Goal: Task Accomplishment & Management: Complete application form

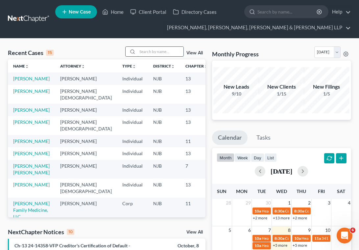
click at [163, 55] on input "search" at bounding box center [161, 52] width 46 height 10
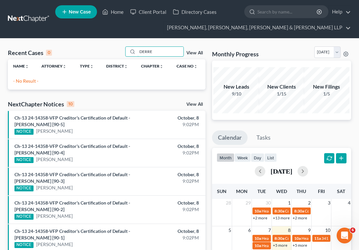
drag, startPoint x: 165, startPoint y: 52, endPoint x: 109, endPoint y: 53, distance: 56.6
click at [109, 53] on div "Recent Cases 0 DERRE View All" at bounding box center [107, 52] width 198 height 13
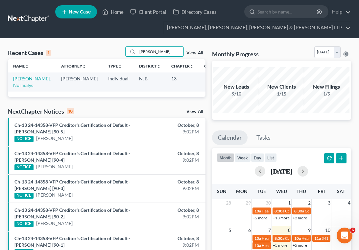
drag, startPoint x: 173, startPoint y: 54, endPoint x: 115, endPoint y: 53, distance: 58.2
click at [115, 53] on div "Recent Cases 1 [PERSON_NAME] View All" at bounding box center [107, 52] width 198 height 13
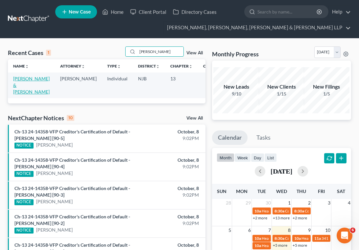
type input "[PERSON_NAME]"
click at [28, 80] on link "[PERSON_NAME] & [PERSON_NAME]" at bounding box center [31, 85] width 37 height 19
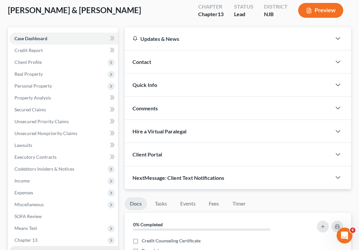
scroll to position [132, 0]
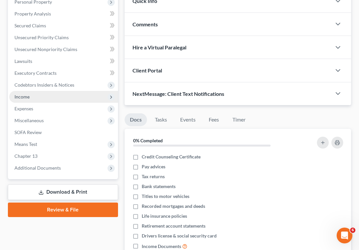
click at [24, 98] on span "Income" at bounding box center [21, 97] width 15 height 6
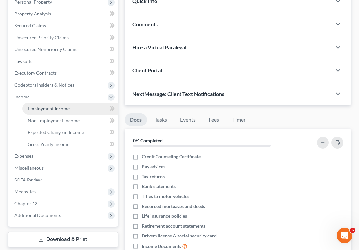
click at [33, 108] on span "Employment Income" at bounding box center [49, 109] width 42 height 6
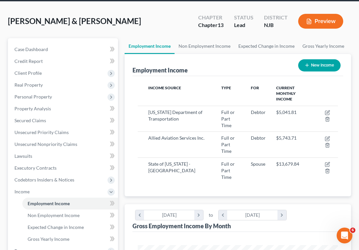
scroll to position [99, 0]
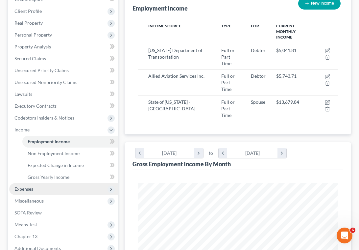
click at [30, 190] on span "Expenses" at bounding box center [23, 189] width 19 height 6
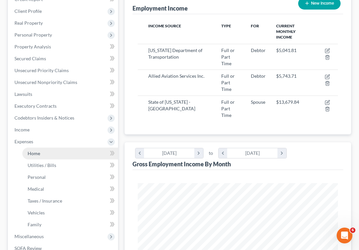
click at [38, 155] on span "Home" at bounding box center [34, 153] width 13 height 6
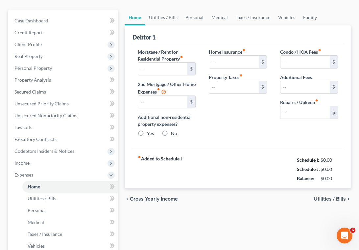
type input "2,282.87"
type input "0.00"
radio input "true"
type input "0.00"
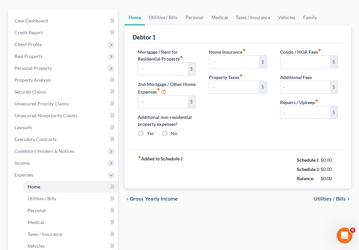
type input "0.00"
type input "416.66"
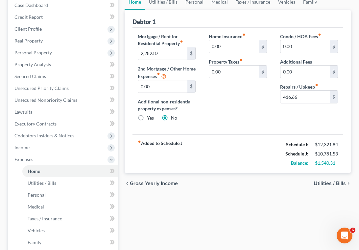
scroll to position [99, 0]
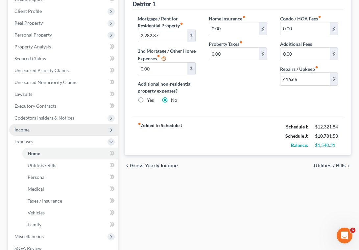
click at [25, 129] on span "Income" at bounding box center [21, 130] width 15 height 6
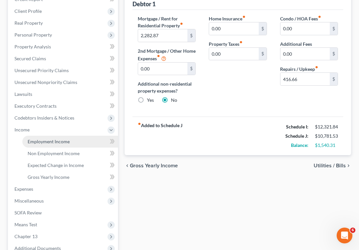
click at [31, 140] on span "Employment Income" at bounding box center [49, 141] width 42 height 6
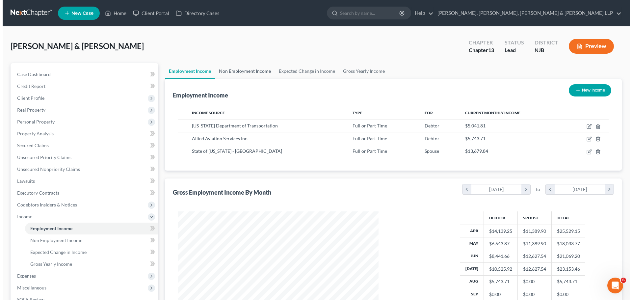
scroll to position [123, 259]
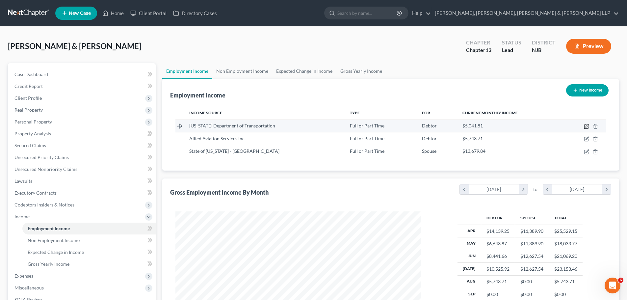
click at [359, 125] on icon "button" at bounding box center [586, 126] width 5 height 5
select select "0"
select select "33"
select select "2"
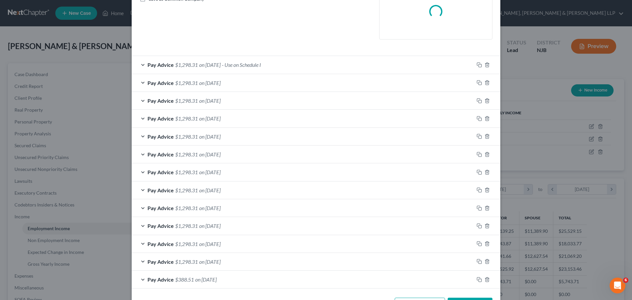
scroll to position [164, 0]
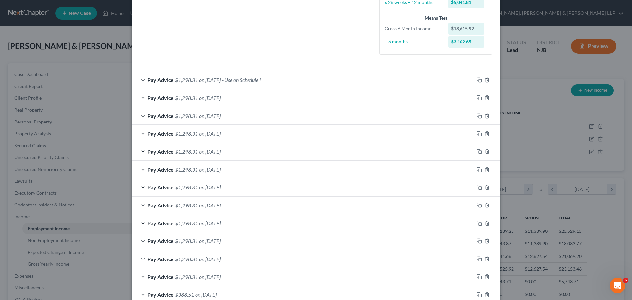
click at [199, 82] on span "on [DATE]" at bounding box center [209, 80] width 21 height 6
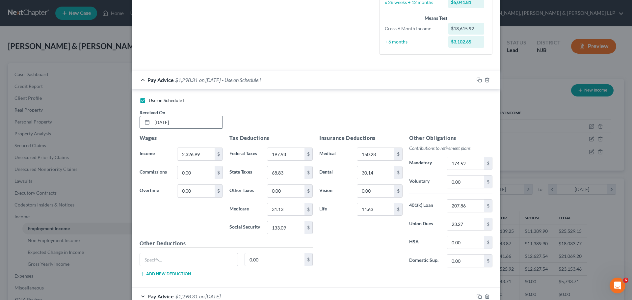
drag, startPoint x: 162, startPoint y: 121, endPoint x: 172, endPoint y: 126, distance: 11.2
click at [162, 122] on input "[DATE]" at bounding box center [187, 122] width 70 height 13
type input "[DATE]"
click at [359, 81] on rect "button" at bounding box center [479, 80] width 3 height 3
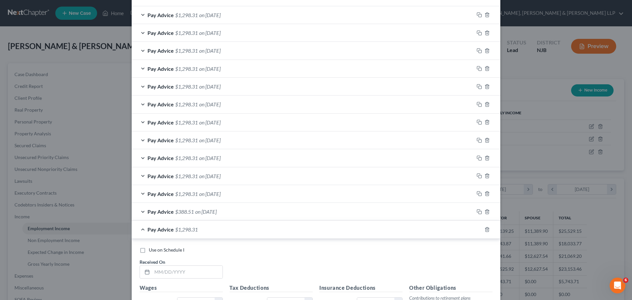
scroll to position [329, 0]
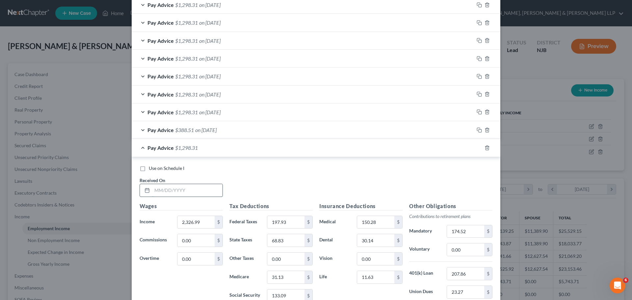
click at [198, 190] on input "text" at bounding box center [187, 190] width 70 height 13
type input "[DATE]"
click at [272, 152] on div "Pay Advice $1,298.31 on [DATE]" at bounding box center [303, 147] width 342 height 17
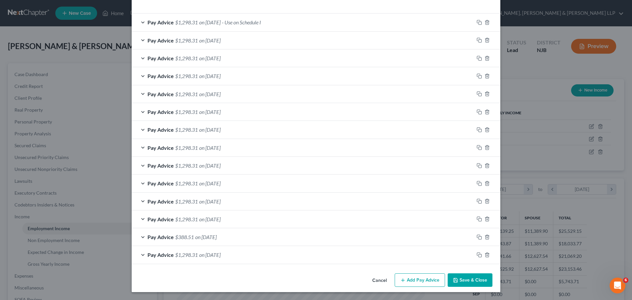
scroll to position [222, 0]
click at [359, 249] on icon "button" at bounding box center [478, 254] width 5 height 5
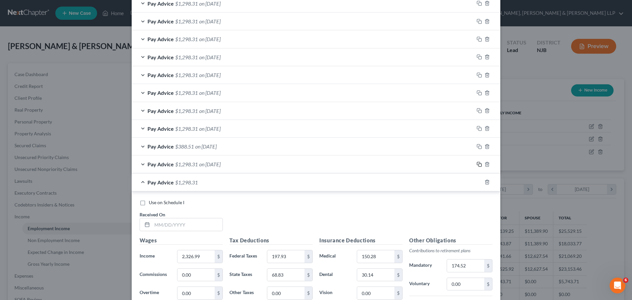
scroll to position [321, 0]
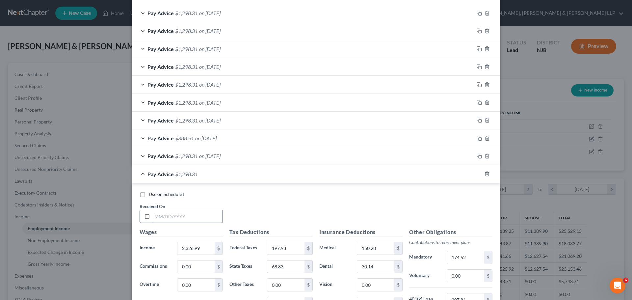
click at [199, 215] on input "text" at bounding box center [187, 216] width 70 height 13
type input "[DATE]"
click at [359, 174] on rect "button" at bounding box center [479, 174] width 3 height 3
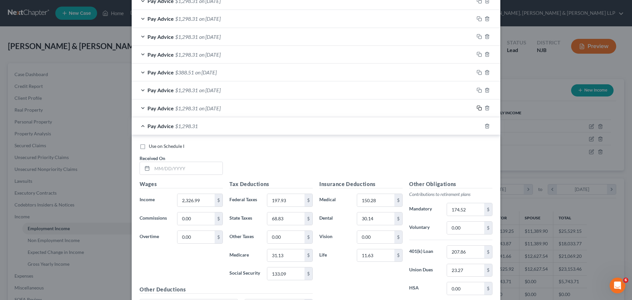
scroll to position [419, 0]
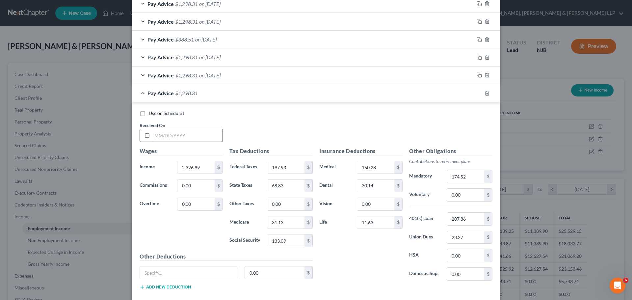
click at [196, 137] on input "text" at bounding box center [187, 135] width 70 height 13
type input "[DATE]"
click at [359, 93] on icon "button" at bounding box center [478, 92] width 5 height 5
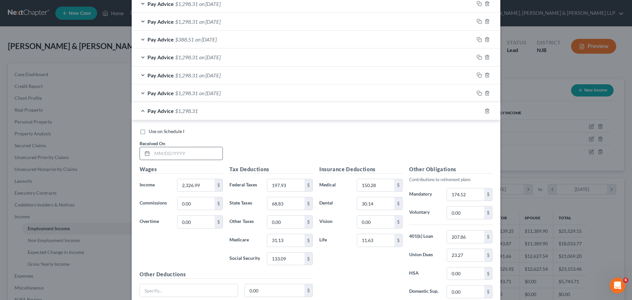
click at [197, 150] on input "text" at bounding box center [187, 153] width 70 height 13
type input "[DATE]"
click at [359, 111] on icon "button" at bounding box center [478, 110] width 5 height 5
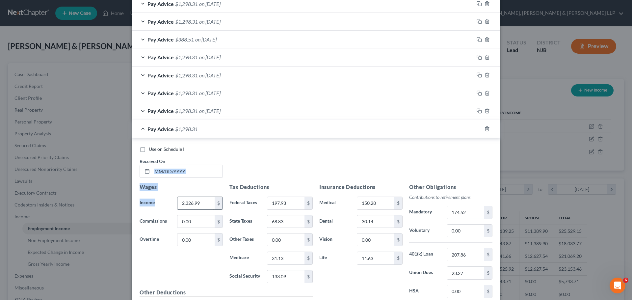
click at [184, 201] on div "Use on Schedule I Received On * Wages Income * 2,326.99 $ Commissions 0.00 $ Ov…" at bounding box center [315, 238] width 353 height 185
click at [177, 164] on div "Received On *" at bounding box center [181, 168] width 90 height 20
click at [182, 169] on input "text" at bounding box center [187, 171] width 70 height 13
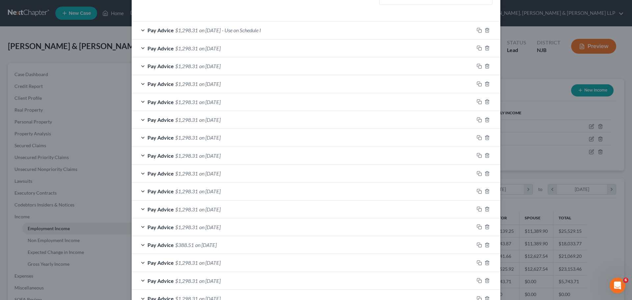
scroll to position [156, 0]
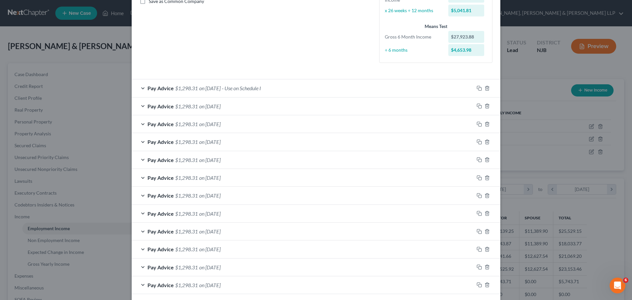
type input "[DATE]"
click at [243, 91] on span "- Use on Schedule I" at bounding box center [241, 88] width 39 height 6
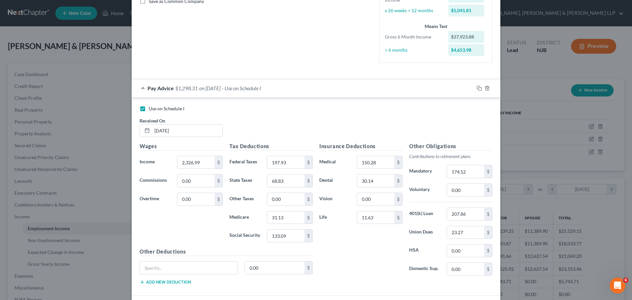
click at [149, 110] on label "Use on Schedule I" at bounding box center [167, 108] width 36 height 7
click at [151, 110] on input "Use on Schedule I" at bounding box center [153, 107] width 4 height 4
checkbox input "false"
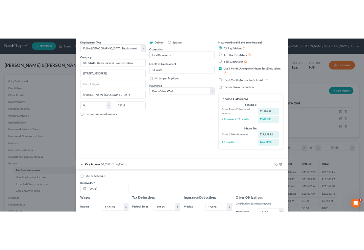
scroll to position [25, 0]
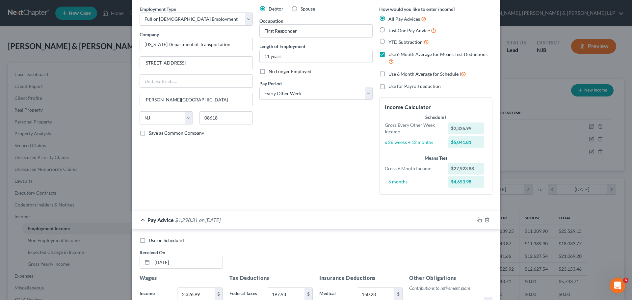
click at [359, 75] on label "Use 6 Month Average for Schedule I" at bounding box center [427, 74] width 78 height 8
click at [359, 74] on input "Use 6 Month Average for Schedule I" at bounding box center [393, 72] width 4 height 4
checkbox input "true"
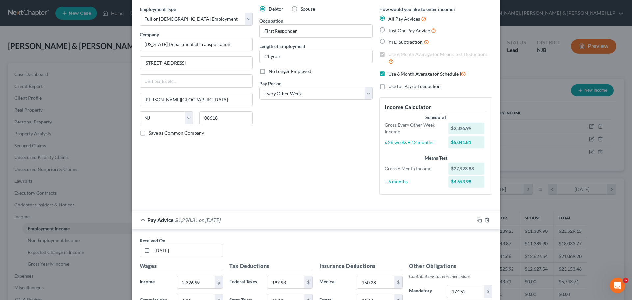
click at [328, 218] on div "Pay Advice $1,298.31 on [DATE]" at bounding box center [303, 219] width 342 height 17
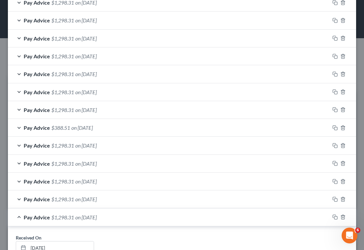
scroll to position [321, 0]
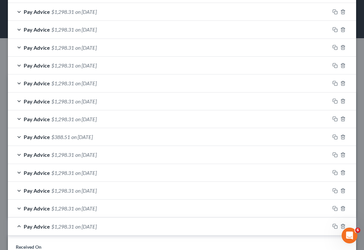
click at [125, 228] on div "Pay Advice $1,298.31 on [DATE]" at bounding box center [169, 225] width 322 height 17
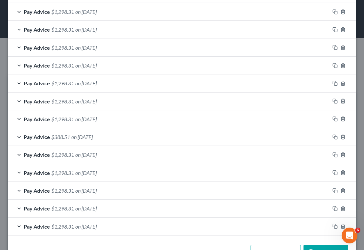
click at [124, 171] on div "Pay Advice $1,298.31 on [DATE]" at bounding box center [169, 172] width 322 height 17
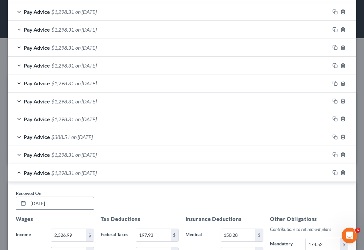
click at [41, 203] on input "[DATE]" at bounding box center [60, 203] width 65 height 13
type input "[DATE]"
click at [135, 171] on div "Pay Advice $1,298.31 on [DATE]" at bounding box center [169, 172] width 322 height 17
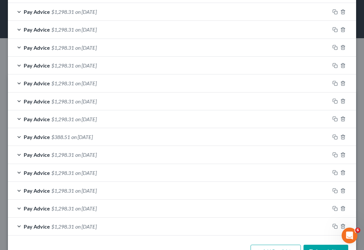
click at [97, 192] on span "on [DATE]" at bounding box center [85, 190] width 21 height 6
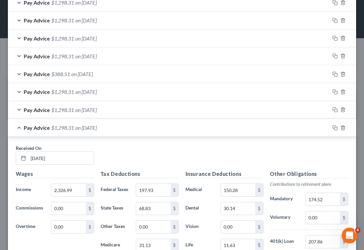
scroll to position [387, 0]
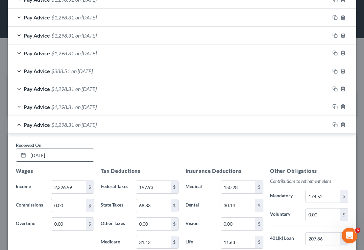
click at [39, 154] on input "[DATE]" at bounding box center [60, 155] width 65 height 13
type input "[DATE]"
click at [135, 127] on div "Pay Advice $1,298.31 on [DATE]" at bounding box center [169, 124] width 322 height 17
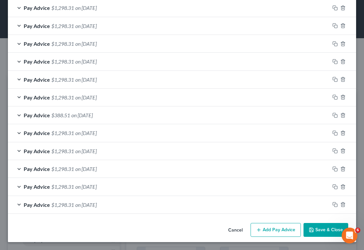
scroll to position [342, 0]
click at [88, 230] on div "Cancel Add Pay Advice Save & Close" at bounding box center [182, 231] width 348 height 22
click at [97, 166] on span "on [DATE]" at bounding box center [85, 168] width 21 height 6
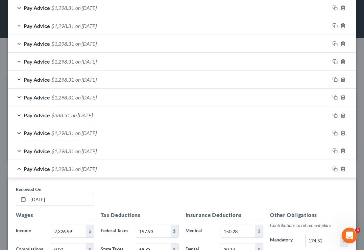
scroll to position [387, 0]
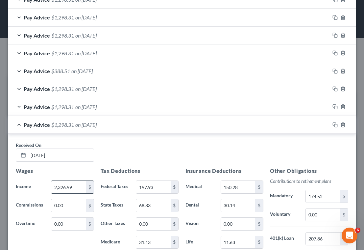
click at [82, 187] on input "2,326.99" at bounding box center [68, 187] width 34 height 13
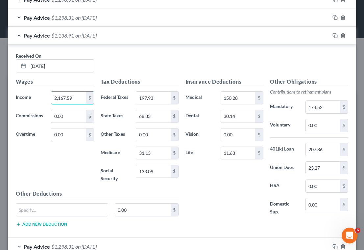
scroll to position [461, 0]
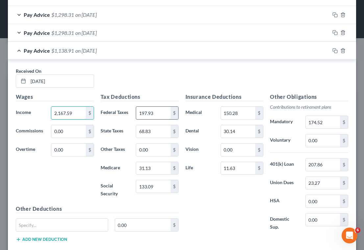
type input "2,167.59"
click at [158, 112] on input "197.93" at bounding box center [153, 113] width 34 height 13
type input "177.44"
click at [162, 189] on input "133.09" at bounding box center [153, 186] width 34 height 13
type input "122.88"
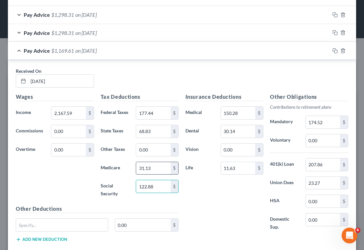
click at [157, 170] on input "31.13" at bounding box center [153, 168] width 34 height 13
type input "28.74"
click at [330, 165] on input "207.86" at bounding box center [323, 164] width 34 height 13
type input "180.63"
click at [325, 121] on input "174.52" at bounding box center [323, 122] width 34 height 13
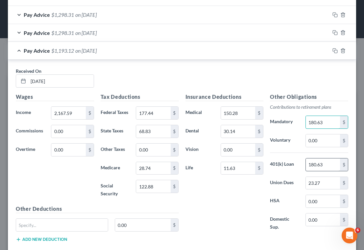
type input "180.63"
click at [322, 166] on input "180.63" at bounding box center [323, 164] width 34 height 13
type input "207.86"
click at [158, 132] on input "68.83" at bounding box center [153, 131] width 34 height 13
type input "59.04"
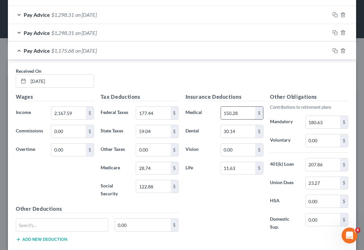
click at [245, 113] on input "150.28" at bounding box center [238, 113] width 34 height 13
type input "155.54"
click at [235, 169] on input "11.63" at bounding box center [238, 168] width 34 height 13
type input "12.04"
click at [322, 185] on input "23.27" at bounding box center [323, 183] width 34 height 13
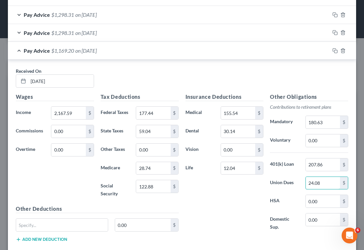
type input "24.08"
click at [154, 52] on div "Pay Advice $1,169.20 on [DATE]" at bounding box center [169, 50] width 322 height 17
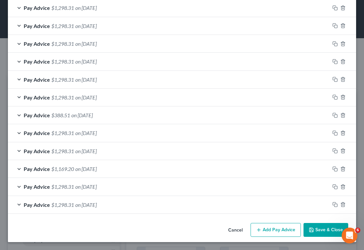
scroll to position [342, 0]
click at [121, 152] on div "Pay Advice $1,298.31 on [DATE]" at bounding box center [169, 150] width 322 height 17
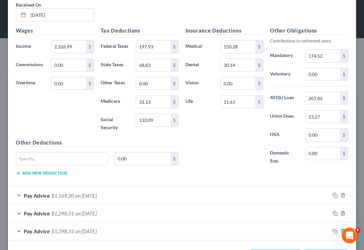
scroll to position [493, 0]
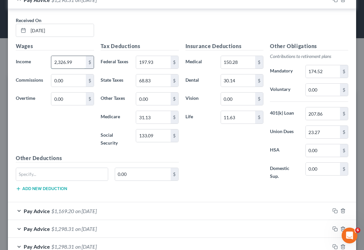
click at [78, 63] on input "2,326.99" at bounding box center [68, 62] width 34 height 13
type input "2,408.43"
click at [154, 62] on input "197.93" at bounding box center [153, 62] width 34 height 13
type input "206.34"
click at [158, 138] on input "133.09" at bounding box center [153, 135] width 34 height 13
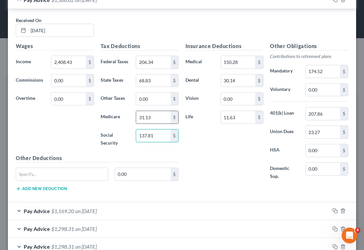
type input "137.81"
click at [161, 123] on input "31.13" at bounding box center [153, 117] width 34 height 13
type input "32.23"
click at [325, 68] on input "174.52" at bounding box center [323, 71] width 34 height 13
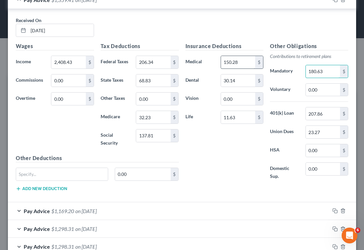
type input "180.63"
click at [242, 61] on input "150.28" at bounding box center [238, 62] width 34 height 13
type input "155.54"
click at [243, 119] on input "11.63" at bounding box center [238, 117] width 34 height 13
type input "12.04"
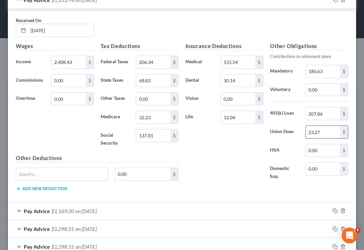
click at [320, 133] on input "23.27" at bounding box center [323, 132] width 34 height 13
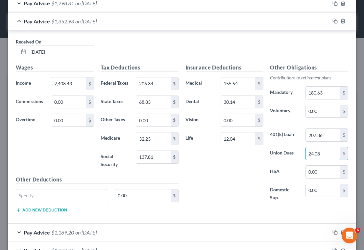
scroll to position [461, 0]
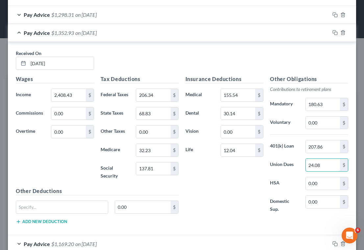
type input "24.08"
drag, startPoint x: 68, startPoint y: 151, endPoint x: 85, endPoint y: 137, distance: 21.4
click at [69, 151] on div "Wages Income * 2,408.43 $ Commissions 0.00 $ Overtime 0.00 $" at bounding box center [55, 131] width 85 height 112
click at [153, 112] on input "68.83" at bounding box center [153, 113] width 34 height 13
type input "71.84"
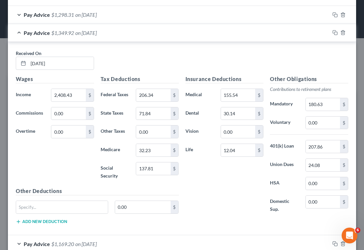
click at [72, 166] on div "Wages Income * 2,408.43 $ Commissions 0.00 $ Overtime 0.00 $" at bounding box center [55, 131] width 85 height 112
click at [139, 31] on div "Pay Advice $1,349.92 on [DATE]" at bounding box center [169, 32] width 322 height 17
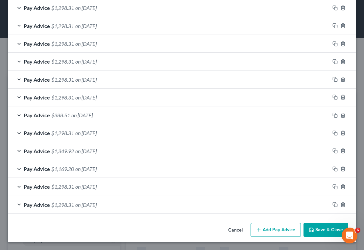
scroll to position [342, 0]
click at [340, 204] on icon "button" at bounding box center [342, 204] width 5 height 5
click at [343, 205] on line "button" at bounding box center [343, 204] width 0 height 1
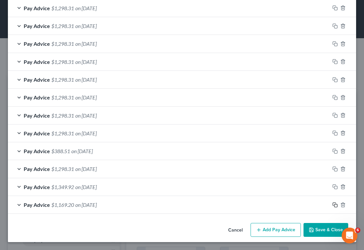
click at [333, 204] on icon "button" at bounding box center [335, 204] width 5 height 5
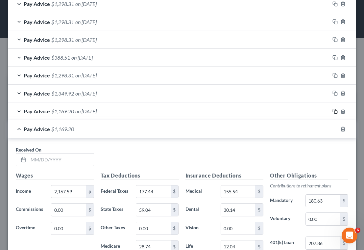
scroll to position [405, 0]
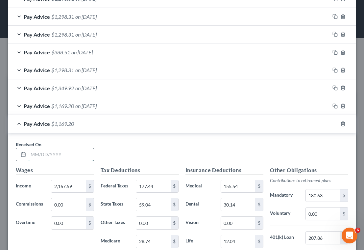
click at [71, 154] on input "text" at bounding box center [60, 154] width 65 height 13
type input "[DATE]"
click at [151, 126] on div "Pay Advice $1,169.20 on [DATE]" at bounding box center [169, 123] width 322 height 17
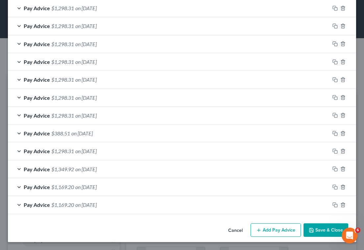
scroll to position [324, 0]
click at [333, 204] on icon "button" at bounding box center [335, 204] width 5 height 5
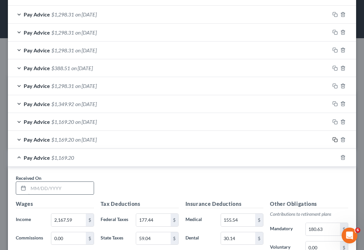
scroll to position [390, 0]
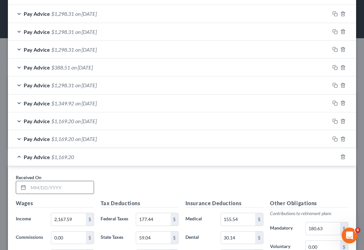
click at [66, 186] on input "text" at bounding box center [60, 187] width 65 height 13
type input "[DATE]"
click at [126, 156] on div "Pay Advice $1,169.20 on [DATE]" at bounding box center [169, 156] width 322 height 17
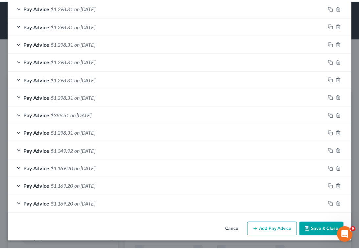
scroll to position [342, 0]
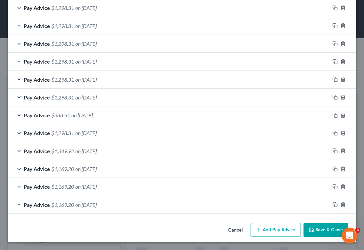
click at [320, 231] on button "Save & Close" at bounding box center [326, 230] width 45 height 14
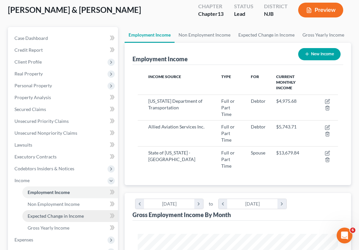
scroll to position [99, 0]
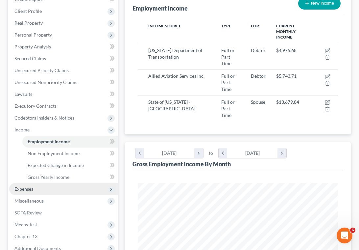
click at [29, 188] on span "Expenses" at bounding box center [23, 189] width 19 height 6
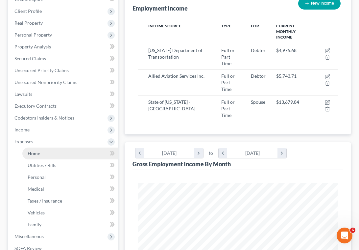
click at [33, 153] on span "Home" at bounding box center [34, 153] width 13 height 6
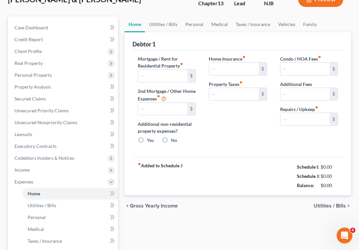
type input "2,282.87"
type input "0.00"
radio input "true"
type input "0.00"
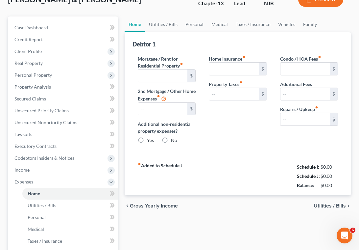
type input "0.00"
type input "416.66"
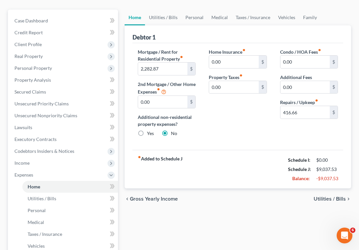
scroll to position [66, 0]
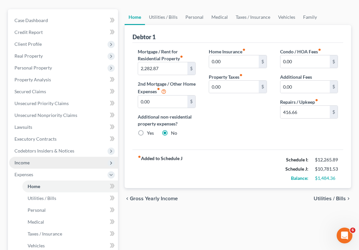
click at [27, 161] on span "Income" at bounding box center [21, 163] width 15 height 6
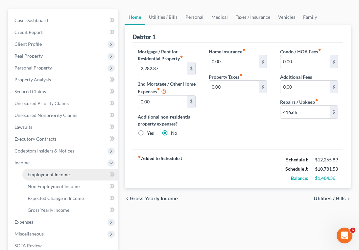
click at [33, 170] on link "Employment Income" at bounding box center [70, 174] width 96 height 12
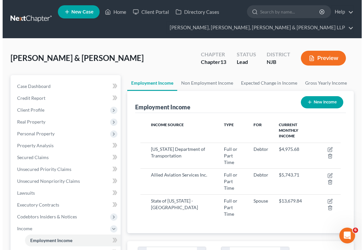
scroll to position [100, 214]
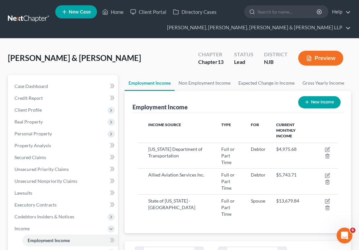
click at [116, 53] on div "[PERSON_NAME] & Atia Upgraded Chapter Chapter 13 Status [GEOGRAPHIC_DATA] [GEOG…" at bounding box center [179, 60] width 343 height 29
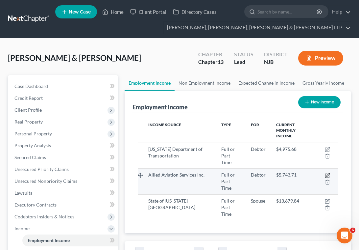
click at [327, 173] on icon "button" at bounding box center [327, 175] width 4 height 4
select select "0"
select select "35"
select select "0"
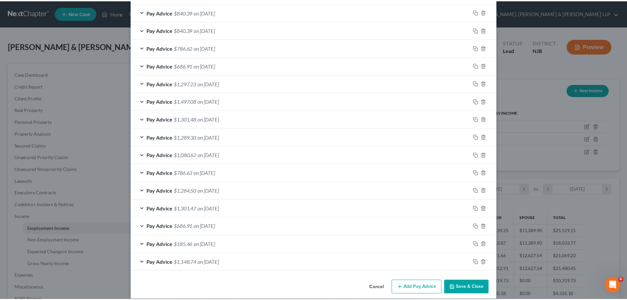
scroll to position [351, 0]
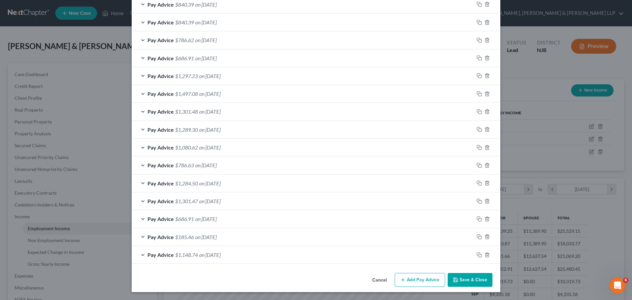
click at [359, 249] on button "Save & Close" at bounding box center [469, 280] width 45 height 14
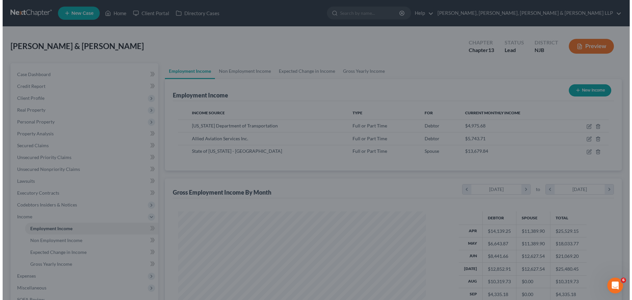
scroll to position [328841, 328705]
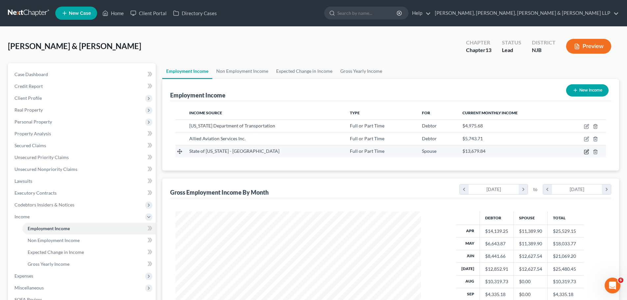
click at [359, 151] on icon "button" at bounding box center [586, 151] width 5 height 5
select select "0"
select select "33"
select select "2"
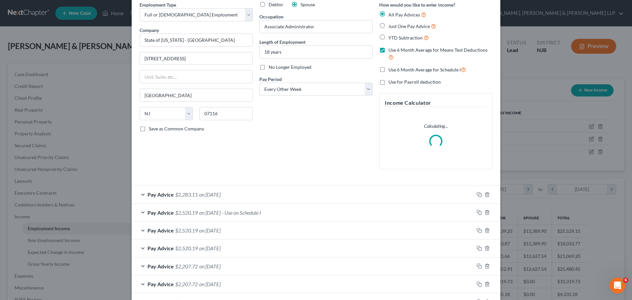
scroll to position [66, 0]
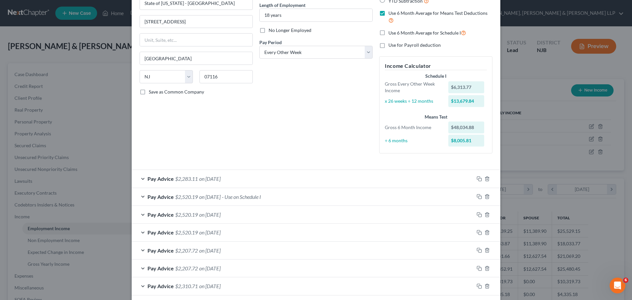
click at [267, 180] on div "Pay Advice $2,283.11 on [DATE]" at bounding box center [303, 178] width 342 height 17
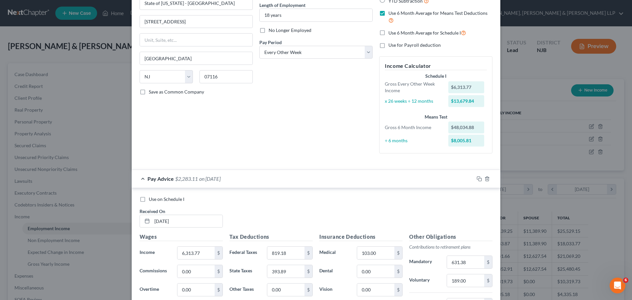
drag, startPoint x: 140, startPoint y: 199, endPoint x: 176, endPoint y: 198, distance: 35.6
click at [149, 200] on label "Use on Schedule I" at bounding box center [167, 199] width 36 height 7
click at [149, 199] on label "Use on Schedule I" at bounding box center [167, 199] width 36 height 7
click at [151, 199] on input "Use on Schedule I" at bounding box center [153, 198] width 4 height 4
checkbox input "true"
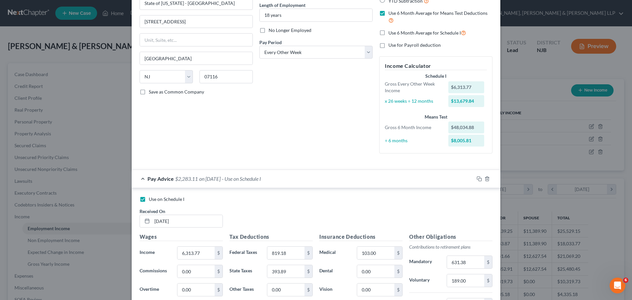
click at [306, 181] on div "Pay Advice $2,283.11 on [DATE] - Use on Schedule I" at bounding box center [303, 178] width 342 height 17
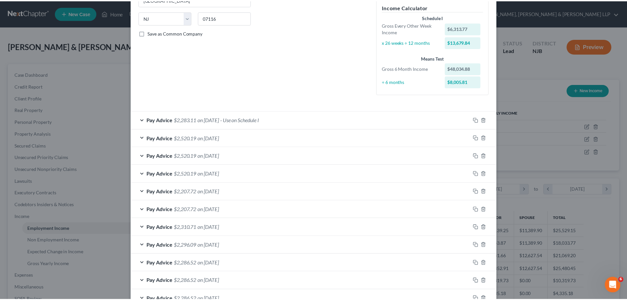
scroll to position [187, 0]
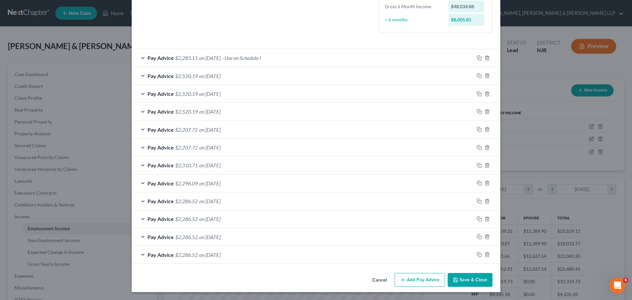
click at [359, 249] on button "Save & Close" at bounding box center [469, 280] width 45 height 14
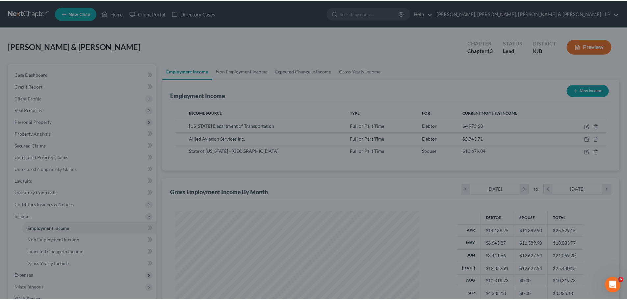
scroll to position [328841, 328705]
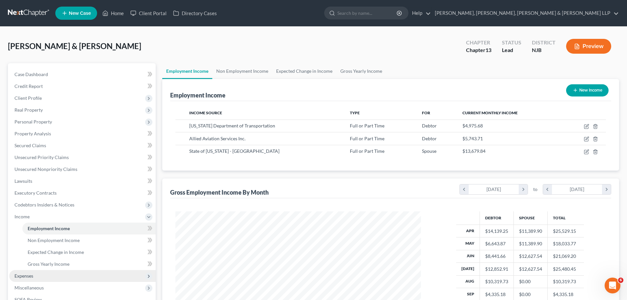
click at [30, 249] on span "Expenses" at bounding box center [23, 276] width 19 height 6
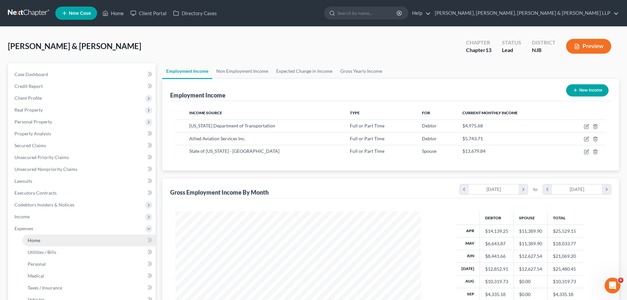
click at [37, 240] on span "Home" at bounding box center [34, 240] width 13 height 6
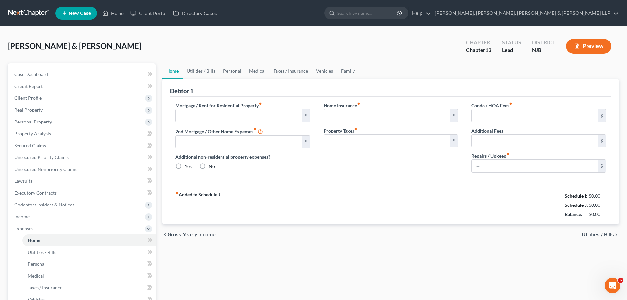
type input "2,282.87"
type input "0.00"
radio input "true"
type input "0.00"
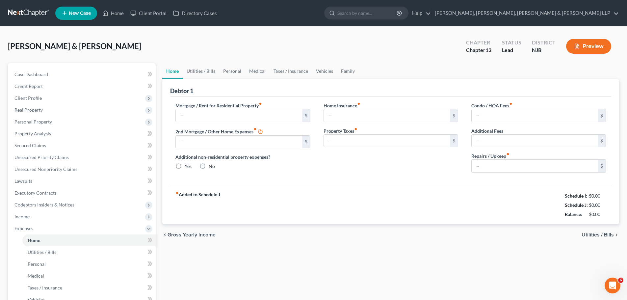
type input "0.00"
type input "416.66"
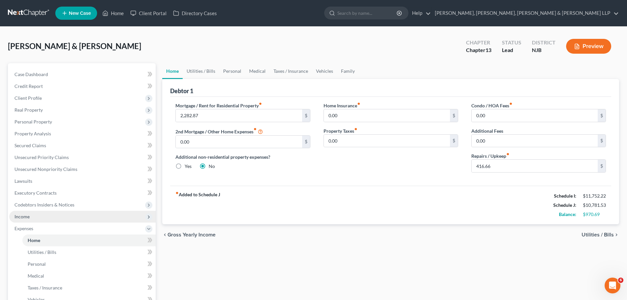
click at [20, 214] on span "Income" at bounding box center [21, 216] width 15 height 6
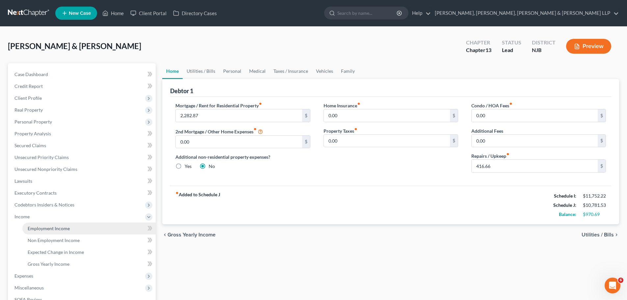
click at [31, 227] on span "Employment Income" at bounding box center [49, 228] width 42 height 6
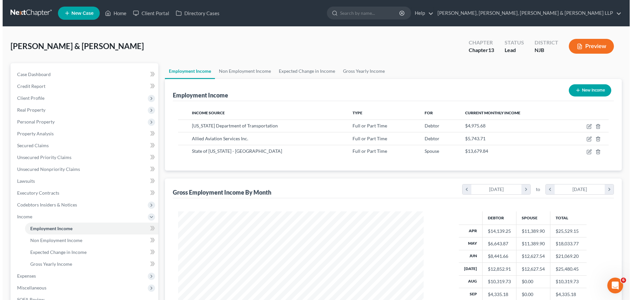
scroll to position [123, 259]
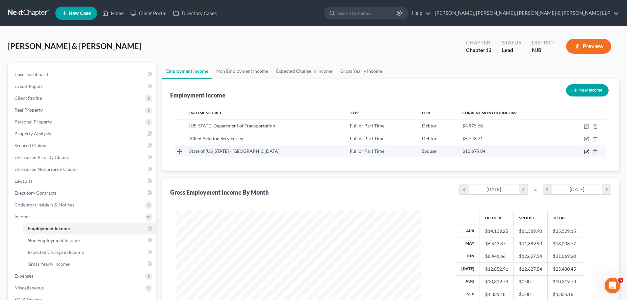
click at [359, 151] on icon "button" at bounding box center [586, 152] width 4 height 4
select select "0"
select select "33"
select select "2"
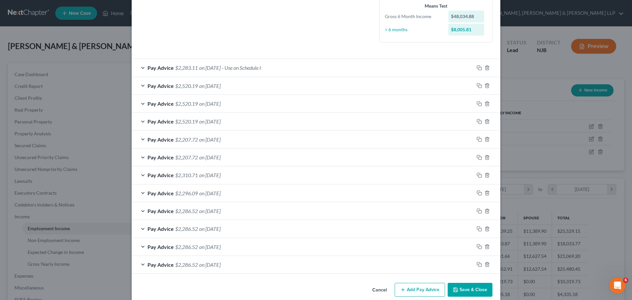
scroll to position [187, 0]
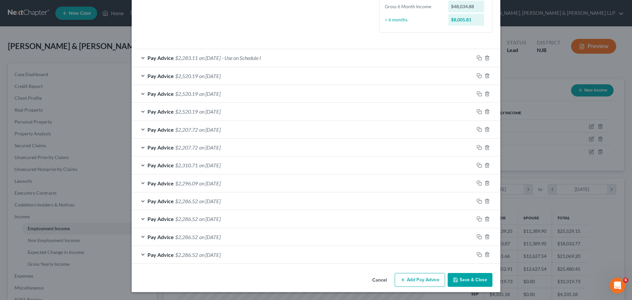
click at [226, 249] on div "Cancel Add Pay Advice Save & Close" at bounding box center [316, 281] width 368 height 22
click at [359, 249] on button "Save & Close" at bounding box center [469, 280] width 45 height 14
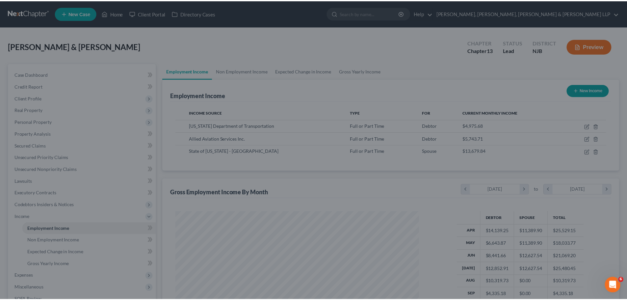
scroll to position [328841, 328705]
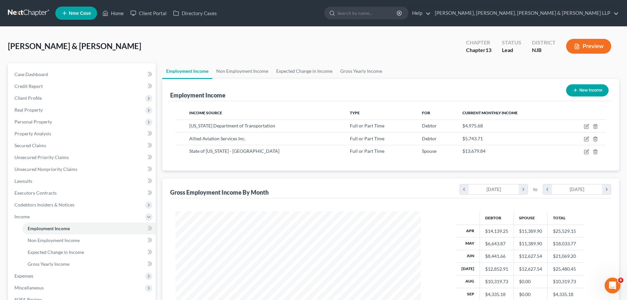
click at [346, 41] on div "[PERSON_NAME] & Atia Upgraded Chapter Chapter 13 Status [GEOGRAPHIC_DATA] [GEOG…" at bounding box center [313, 49] width 611 height 29
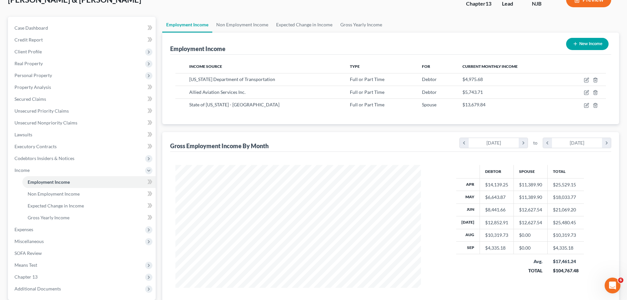
scroll to position [109, 0]
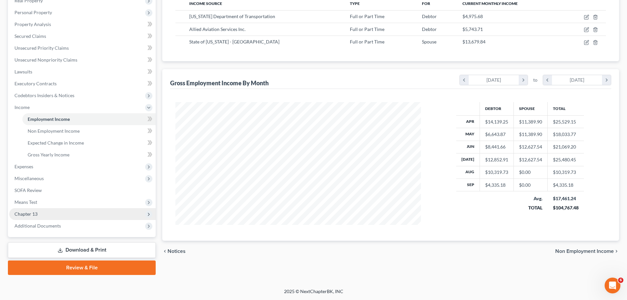
click at [29, 213] on span "Chapter 13" at bounding box center [25, 214] width 23 height 6
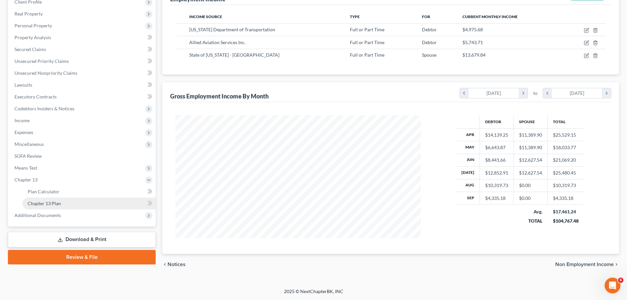
click at [38, 202] on span "Chapter 13 Plan" at bounding box center [44, 203] width 33 height 6
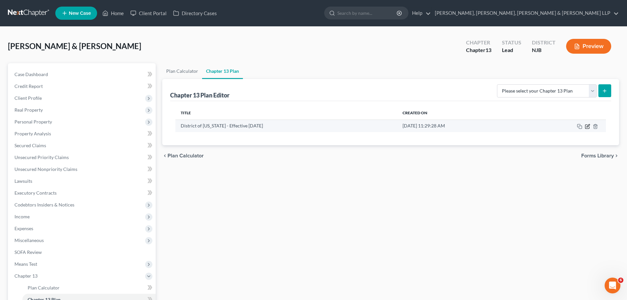
click at [359, 126] on icon "button" at bounding box center [587, 126] width 4 height 4
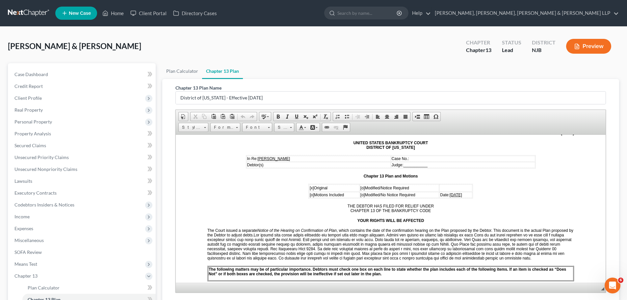
scroll to position [66, 0]
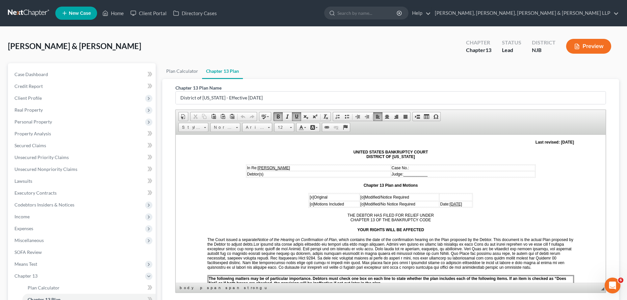
drag, startPoint x: 463, startPoint y: 203, endPoint x: 441, endPoint y: 204, distance: 22.1
click at [359, 204] on td "Date: [DATE]" at bounding box center [455, 204] width 33 height 6
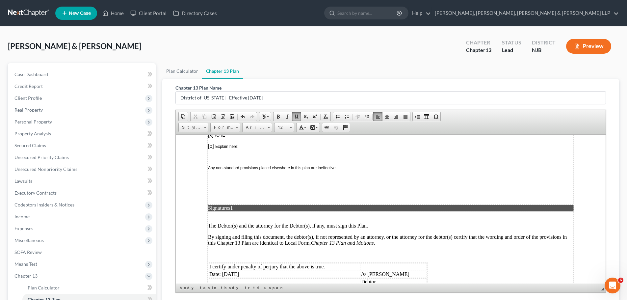
scroll to position [1704, 0]
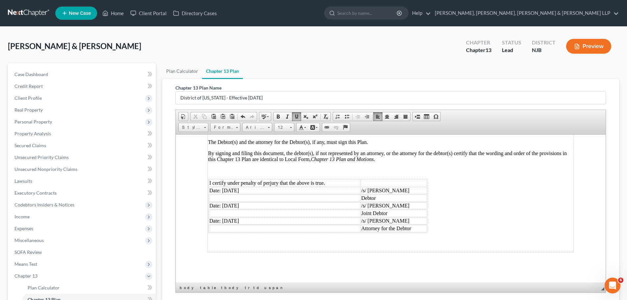
click at [222, 189] on td "Date: [DATE]" at bounding box center [285, 190] width 152 height 7
drag, startPoint x: 257, startPoint y: 202, endPoint x: 224, endPoint y: 206, distance: 32.7
click at [224, 206] on td "Date: [DATE]" at bounding box center [285, 205] width 152 height 7
drag, startPoint x: 254, startPoint y: 217, endPoint x: 222, endPoint y: 221, distance: 31.5
click at [222, 221] on td "Date: [DATE]" at bounding box center [285, 220] width 152 height 7
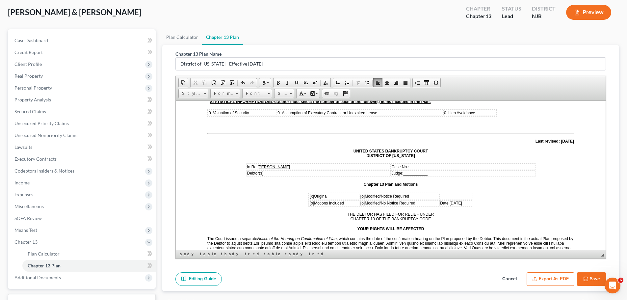
scroll to position [66, 0]
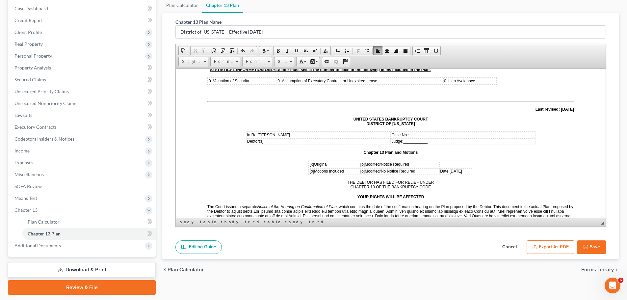
click at [359, 249] on button "Export as PDF" at bounding box center [550, 247] width 48 height 14
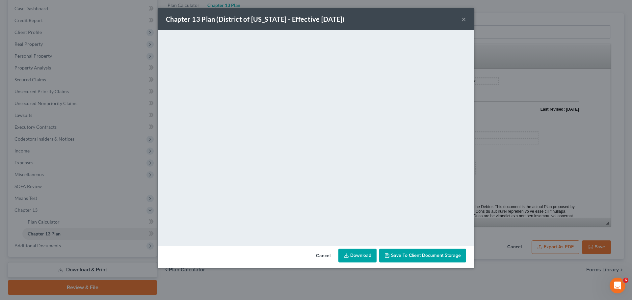
click at [359, 16] on button "×" at bounding box center [463, 19] width 5 height 8
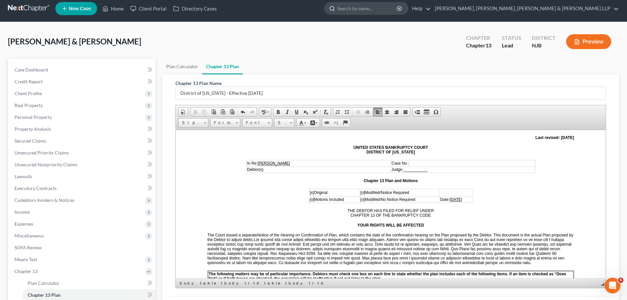
scroll to position [0, 0]
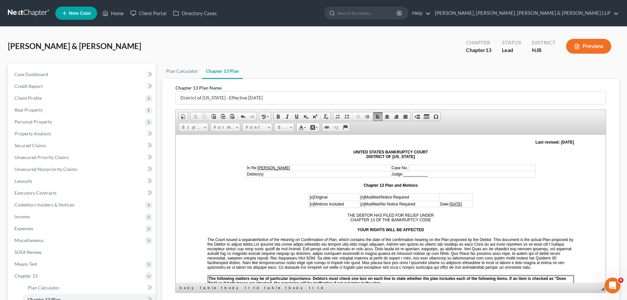
click at [314, 169] on td "In Re: [PERSON_NAME]" at bounding box center [318, 167] width 144 height 6
click at [273, 173] on td "Debtor(s)" at bounding box center [318, 174] width 144 height 6
click at [311, 166] on td "In Re: [PERSON_NAME]" at bounding box center [318, 167] width 144 height 6
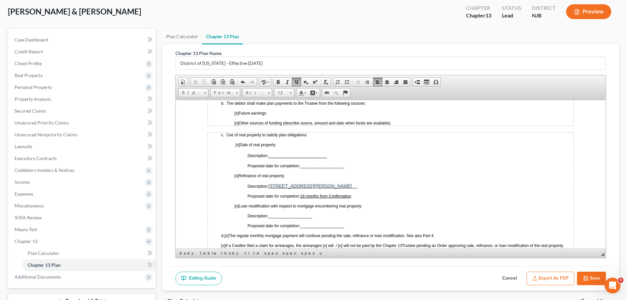
scroll to position [86, 0]
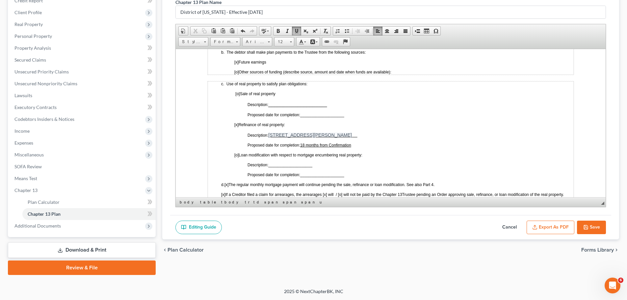
click at [359, 226] on button "Export as PDF" at bounding box center [550, 227] width 48 height 14
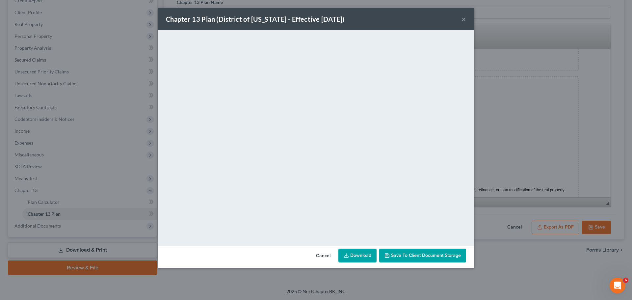
drag, startPoint x: 322, startPoint y: 258, endPoint x: 336, endPoint y: 258, distance: 13.2
click at [322, 249] on button "Cancel" at bounding box center [323, 255] width 25 height 13
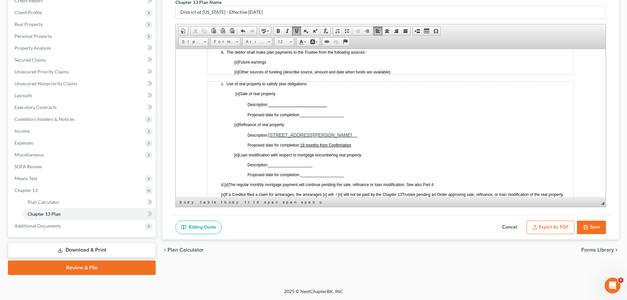
click at [359, 229] on button "Save" at bounding box center [591, 227] width 29 height 14
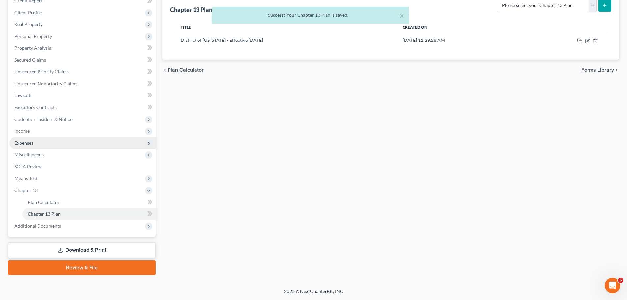
click at [31, 144] on span "Expenses" at bounding box center [23, 143] width 19 height 6
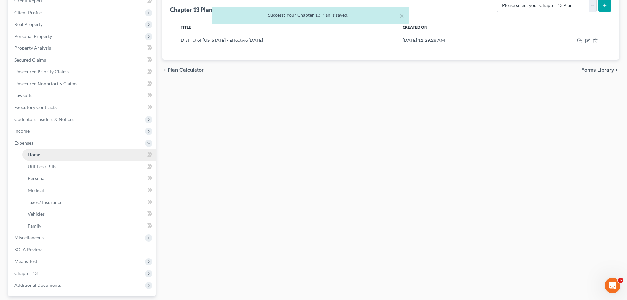
click at [36, 154] on span "Home" at bounding box center [34, 155] width 13 height 6
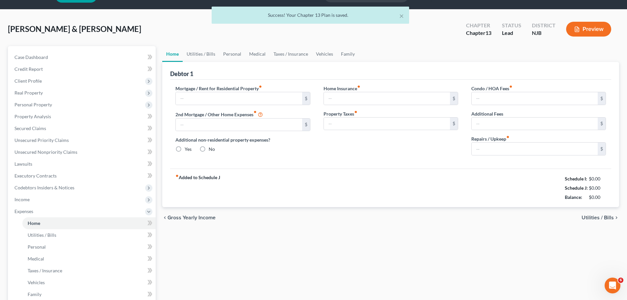
scroll to position [1, 0]
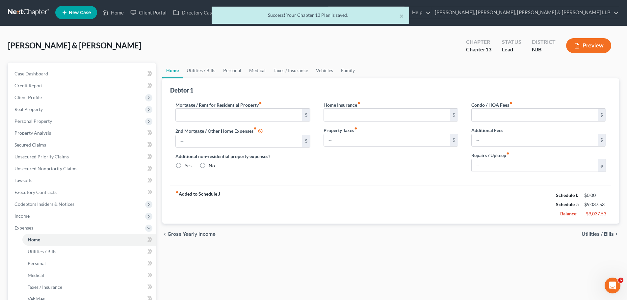
type input "2,282.87"
type input "0.00"
radio input "true"
type input "0.00"
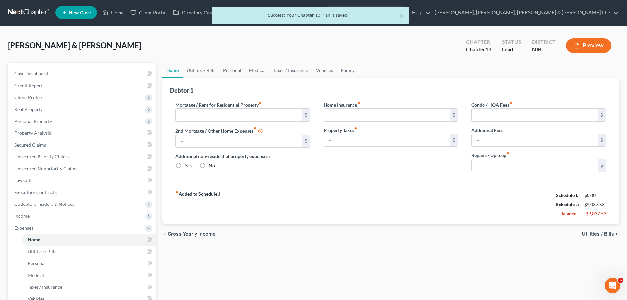
type input "0.00"
type input "416.66"
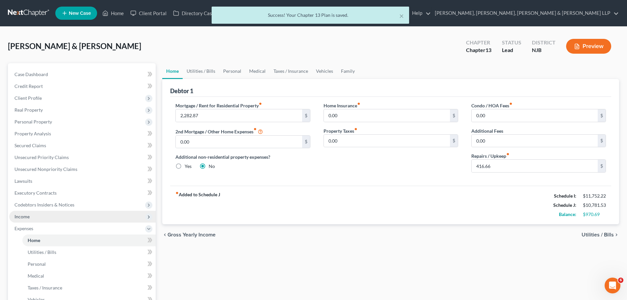
click at [19, 216] on span "Income" at bounding box center [21, 216] width 15 height 6
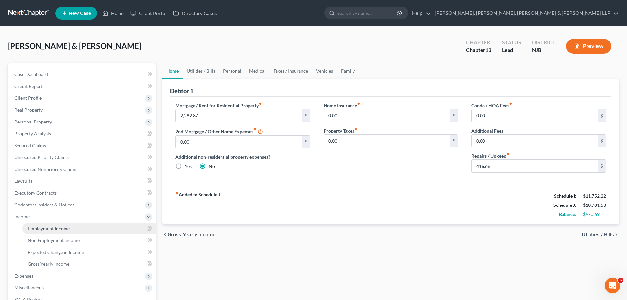
click at [36, 227] on span "Employment Income" at bounding box center [49, 228] width 42 height 6
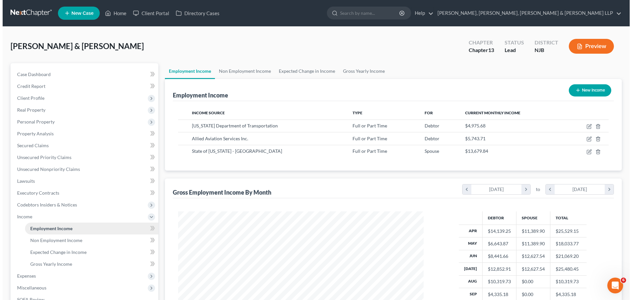
scroll to position [123, 259]
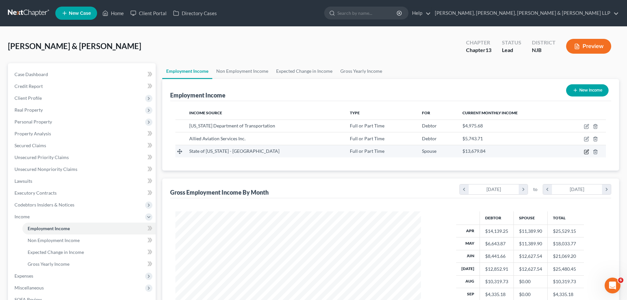
click at [359, 152] on icon "button" at bounding box center [586, 151] width 5 height 5
select select "0"
select select "33"
select select "2"
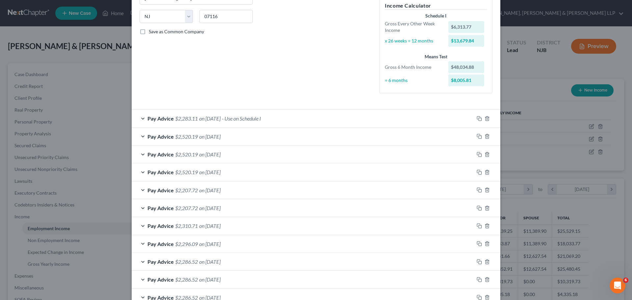
scroll to position [132, 0]
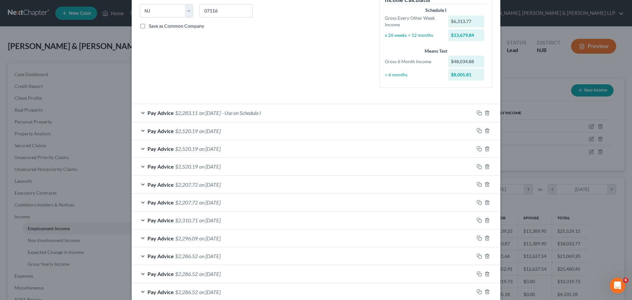
click at [244, 184] on div "Pay Advice $2,207.72 on [DATE]" at bounding box center [303, 184] width 342 height 17
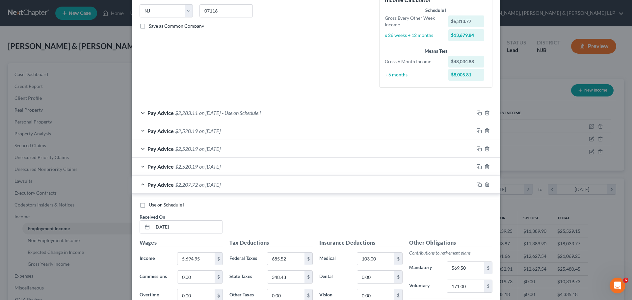
click at [162, 204] on span "Use on Schedule I" at bounding box center [167, 205] width 36 height 6
click at [156, 204] on input "Use on Schedule I" at bounding box center [153, 203] width 4 height 4
checkbox input "true"
click at [296, 185] on div "Pay Advice $2,207.72 on [DATE] - Use on Schedule I" at bounding box center [303, 184] width 342 height 17
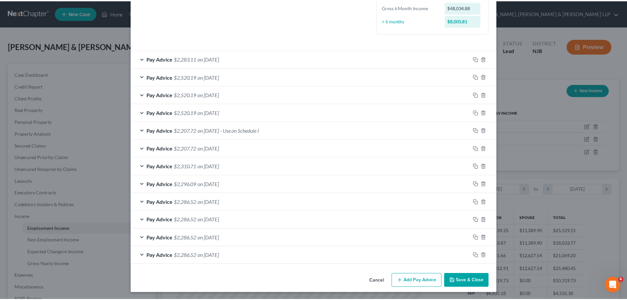
scroll to position [187, 0]
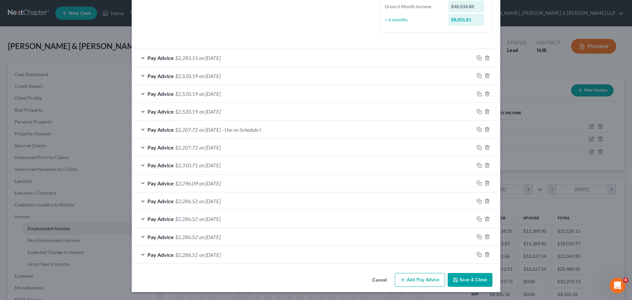
click at [359, 249] on button "Save & Close" at bounding box center [469, 280] width 45 height 14
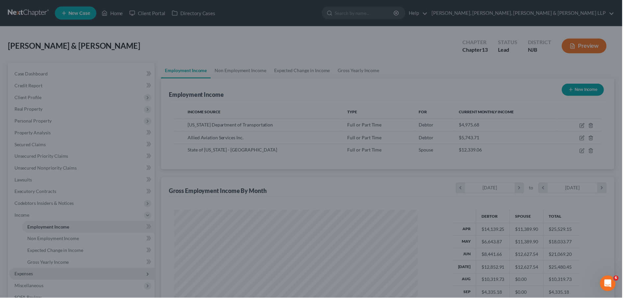
scroll to position [328841, 328705]
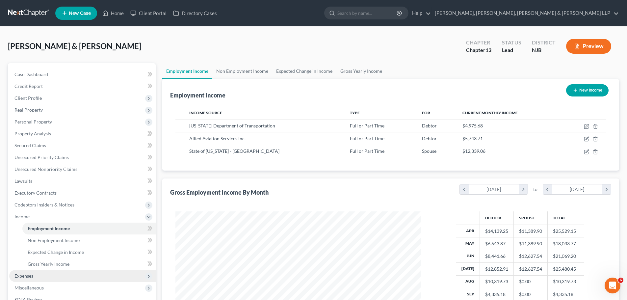
click at [32, 249] on span "Expenses" at bounding box center [23, 276] width 19 height 6
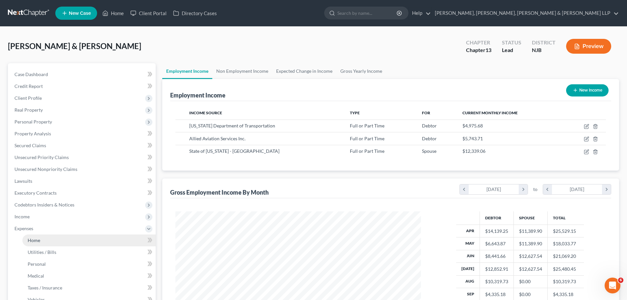
click at [34, 242] on span "Home" at bounding box center [34, 240] width 13 height 6
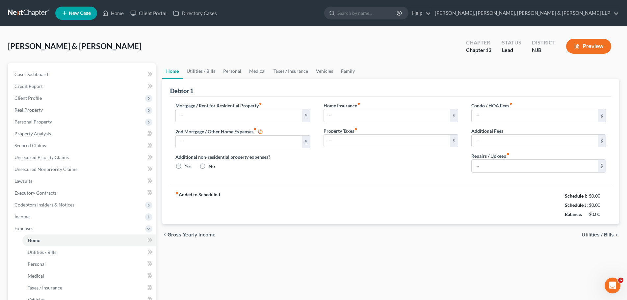
type input "2,282.87"
type input "0.00"
radio input "true"
type input "0.00"
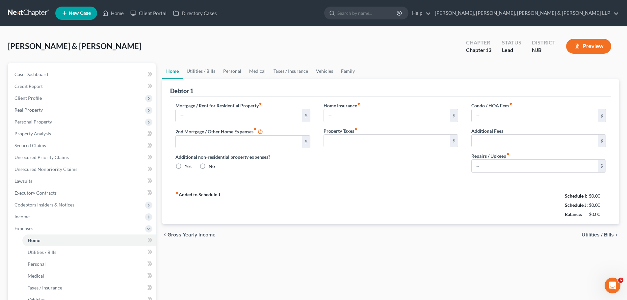
type input "0.00"
type input "416.66"
click at [205, 74] on link "Utilities / Bills" at bounding box center [201, 71] width 37 height 16
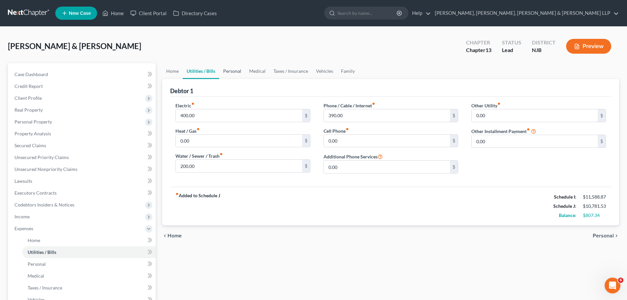
click at [232, 73] on link "Personal" at bounding box center [232, 71] width 26 height 16
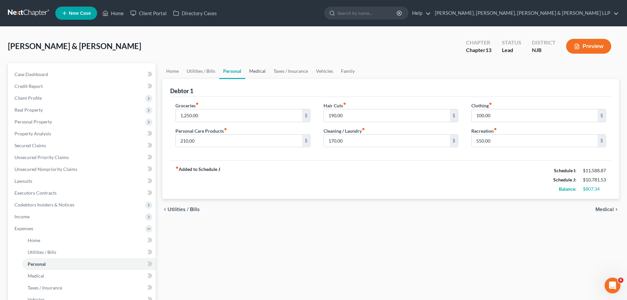
click at [256, 73] on link "Medical" at bounding box center [257, 71] width 24 height 16
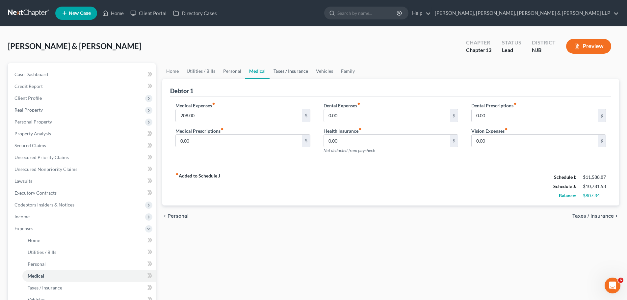
click at [293, 70] on link "Taxes / Insurance" at bounding box center [290, 71] width 42 height 16
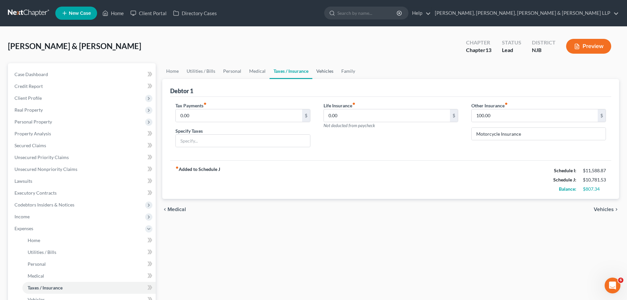
click at [330, 70] on link "Vehicles" at bounding box center [324, 71] width 25 height 16
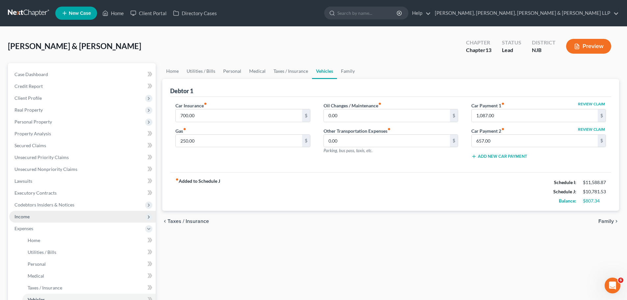
click at [25, 216] on span "Income" at bounding box center [21, 216] width 15 height 6
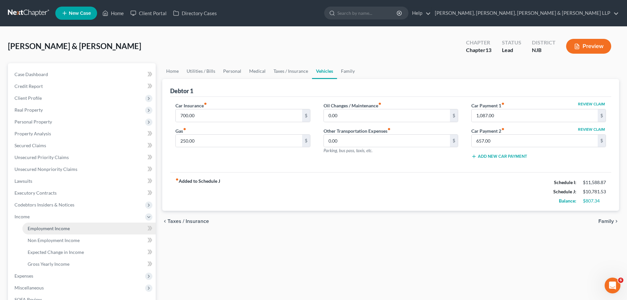
click at [36, 227] on span "Employment Income" at bounding box center [49, 228] width 42 height 6
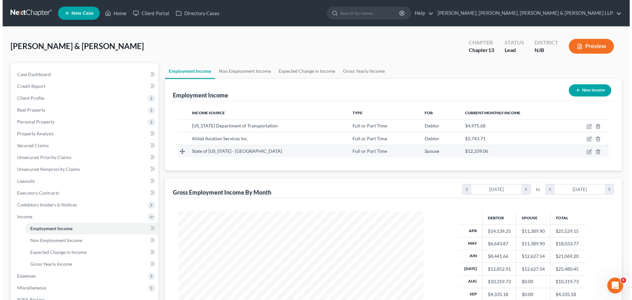
scroll to position [123, 259]
click at [359, 153] on icon "button" at bounding box center [586, 151] width 5 height 5
select select "0"
select select "33"
select select "2"
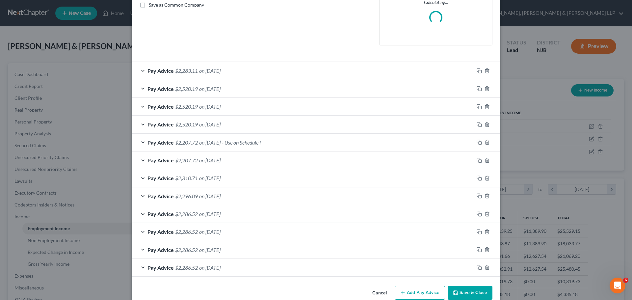
scroll to position [164, 0]
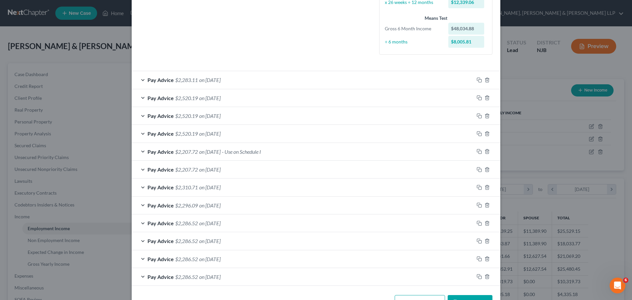
click at [196, 154] on div "Pay Advice $2,207.72 on [DATE] - Use on Schedule I" at bounding box center [303, 151] width 342 height 17
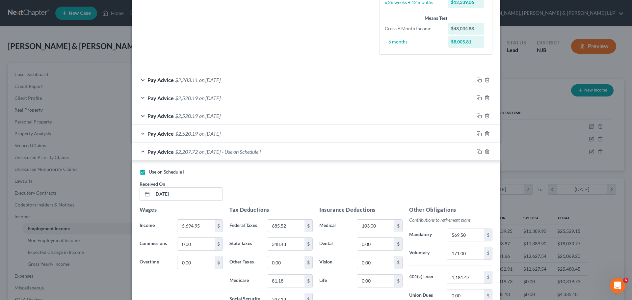
click at [149, 173] on label "Use on Schedule I" at bounding box center [167, 171] width 36 height 7
click at [151, 173] on input "Use on Schedule I" at bounding box center [153, 170] width 4 height 4
checkbox input "false"
click at [261, 152] on div "Pay Advice $2,207.72 on [DATE]" at bounding box center [303, 151] width 342 height 17
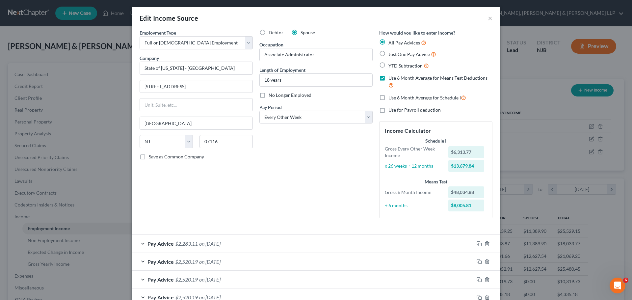
scroll to position [0, 0]
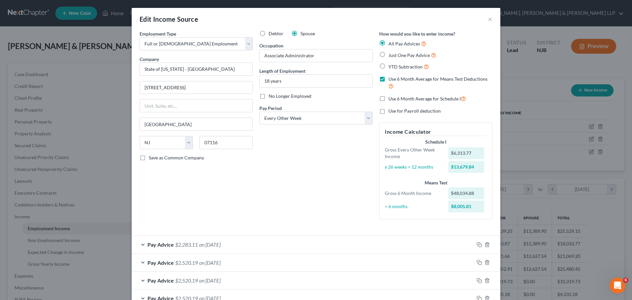
click at [359, 98] on label "Use 6 Month Average for Schedule I" at bounding box center [427, 99] width 78 height 8
click at [359, 98] on input "Use 6 Month Average for Schedule I" at bounding box center [393, 97] width 4 height 4
checkbox input "true"
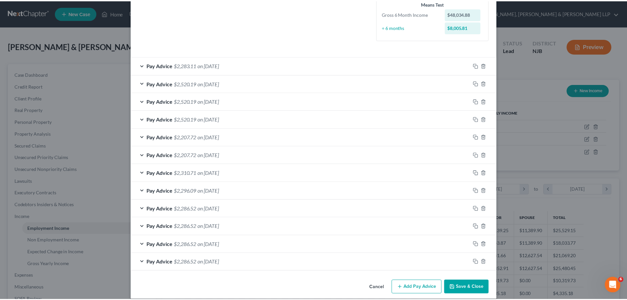
scroll to position [187, 0]
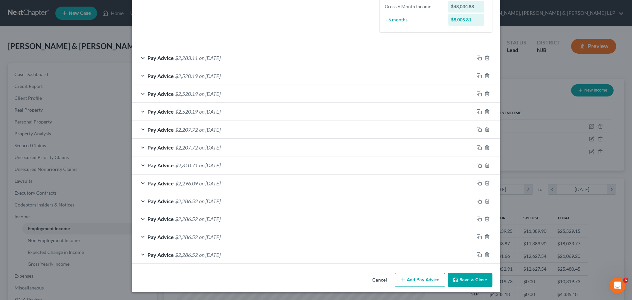
click at [359, 249] on button "Save & Close" at bounding box center [469, 280] width 45 height 14
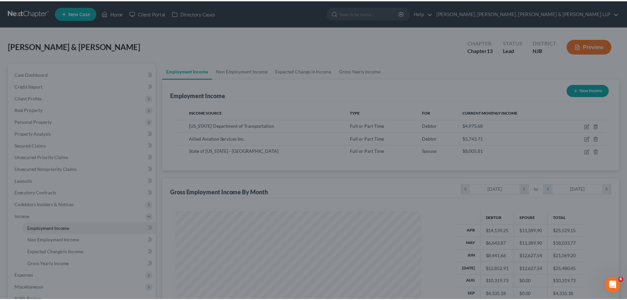
scroll to position [328841, 328705]
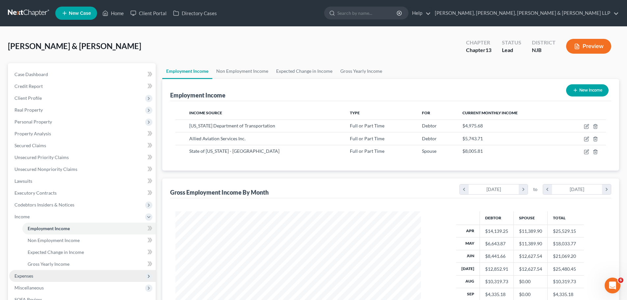
click at [31, 249] on span "Expenses" at bounding box center [23, 276] width 19 height 6
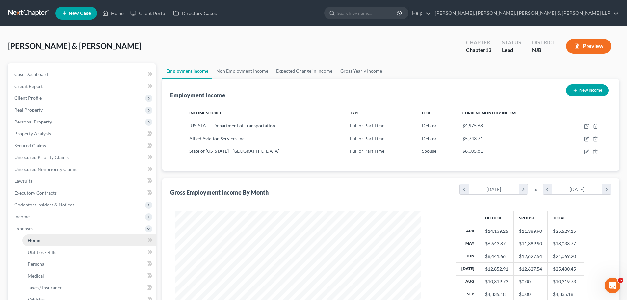
click at [37, 242] on span "Home" at bounding box center [34, 240] width 13 height 6
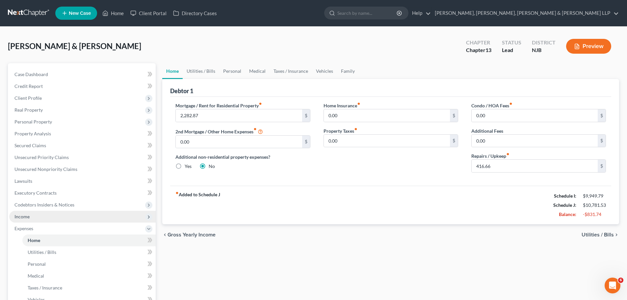
click at [26, 216] on span "Income" at bounding box center [21, 216] width 15 height 6
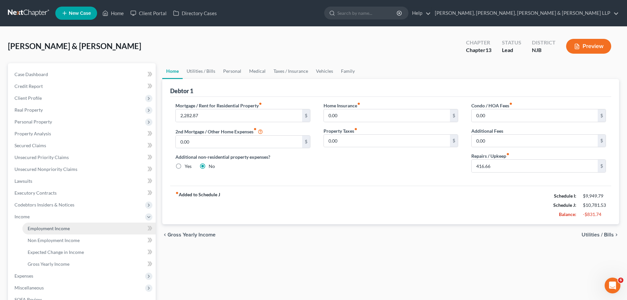
click at [31, 225] on span "Employment Income" at bounding box center [49, 228] width 42 height 6
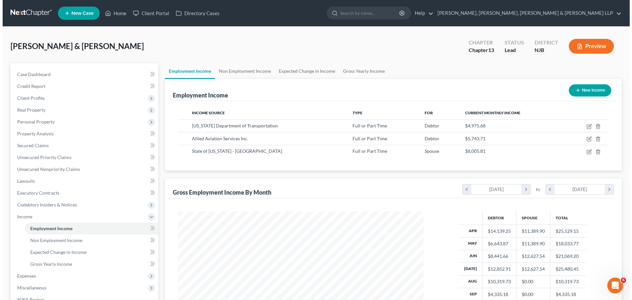
scroll to position [123, 259]
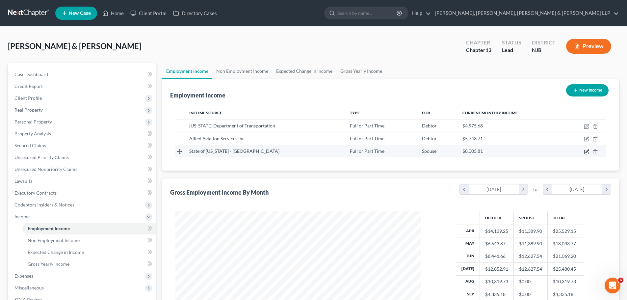
click at [359, 152] on icon "button" at bounding box center [586, 151] width 5 height 5
select select "0"
select select "33"
select select "2"
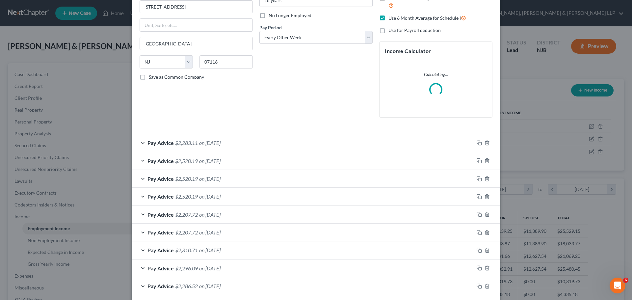
scroll to position [99, 0]
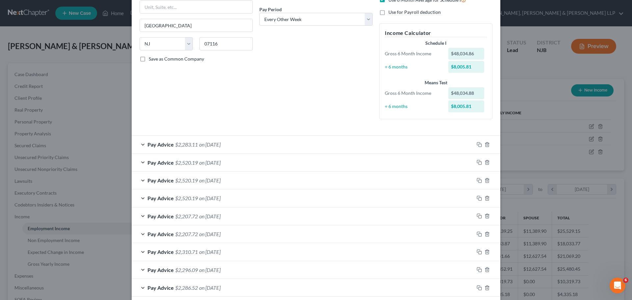
click at [334, 105] on div "Debtor Spouse Occupation Associate Administrator Length of Employment 18 years …" at bounding box center [316, 28] width 120 height 193
click at [359, 143] on icon "button" at bounding box center [478, 144] width 5 height 5
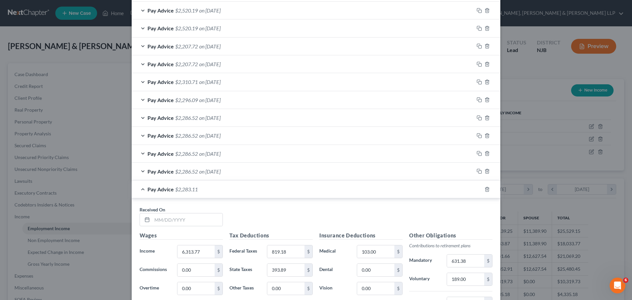
scroll to position [329, 0]
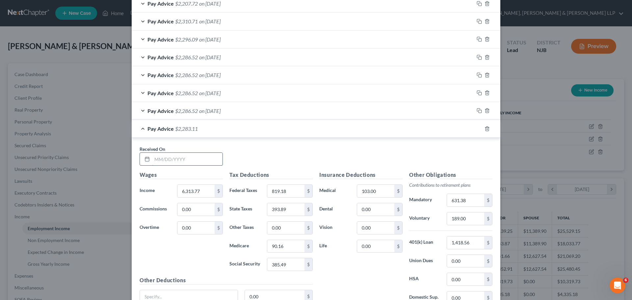
click at [198, 159] on input "text" at bounding box center [187, 159] width 70 height 13
type input "[DATE]"
click at [267, 129] on div "Pay Advice $2,283.11 on [DATE]" at bounding box center [303, 128] width 342 height 17
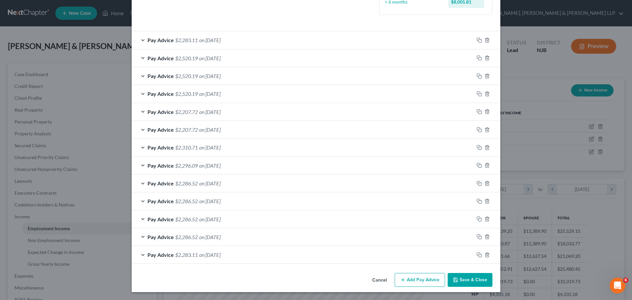
scroll to position [203, 0]
click at [341, 249] on div "Cancel Add Pay Advice Save & Close" at bounding box center [316, 281] width 368 height 22
click at [359, 249] on rect "button" at bounding box center [479, 255] width 3 height 3
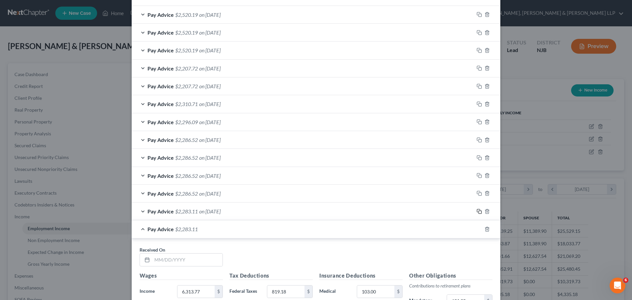
scroll to position [302, 0]
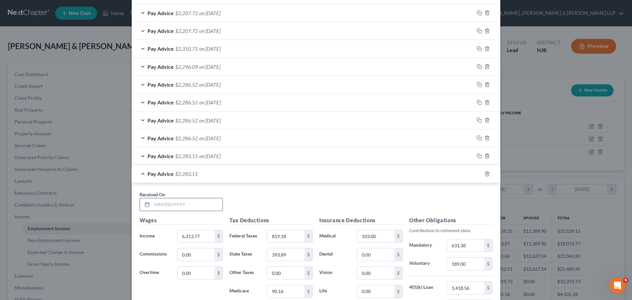
click at [197, 203] on input "text" at bounding box center [187, 204] width 70 height 13
type input "[DATE]"
click at [359, 176] on icon "button" at bounding box center [478, 173] width 5 height 5
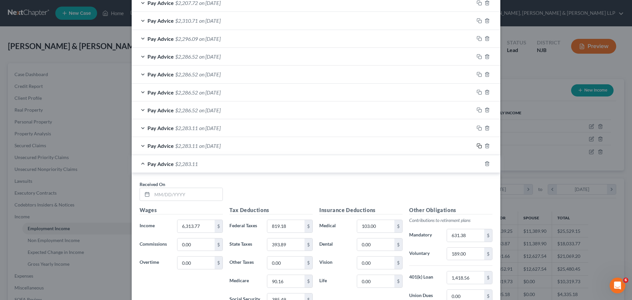
scroll to position [367, 0]
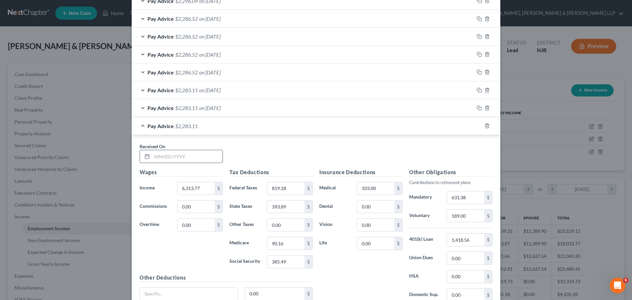
click at [209, 156] on input "text" at bounding box center [187, 156] width 70 height 13
type input "[DATE]"
click at [263, 128] on div "Pay Advice $2,283.11 on [DATE]" at bounding box center [303, 125] width 342 height 17
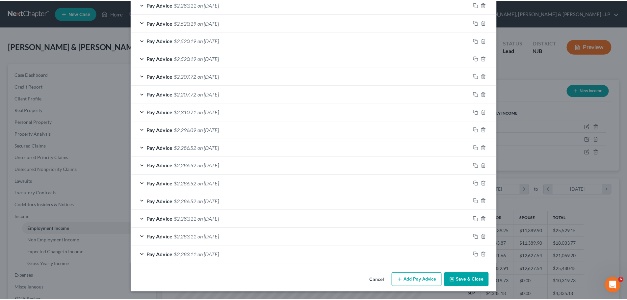
scroll to position [239, 0]
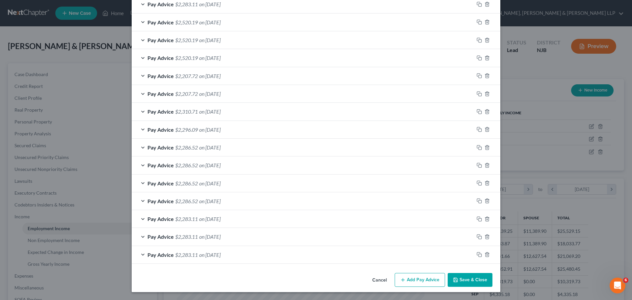
click at [359, 249] on button "Save & Close" at bounding box center [469, 280] width 45 height 14
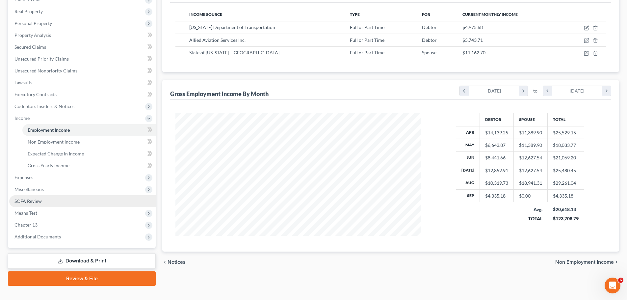
scroll to position [99, 0]
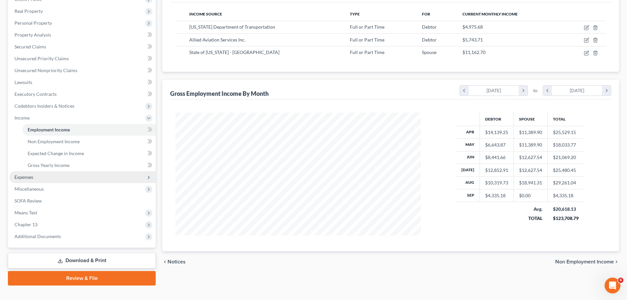
click at [28, 176] on span "Expenses" at bounding box center [23, 177] width 19 height 6
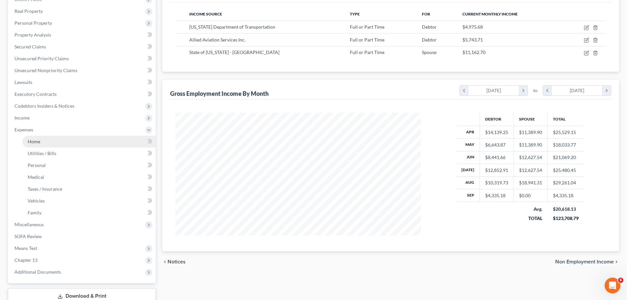
click at [32, 142] on span "Home" at bounding box center [34, 141] width 13 height 6
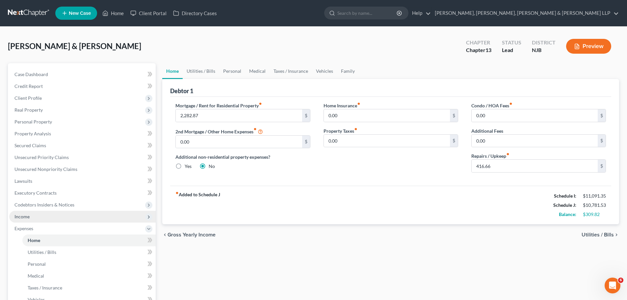
click at [22, 216] on span "Income" at bounding box center [21, 216] width 15 height 6
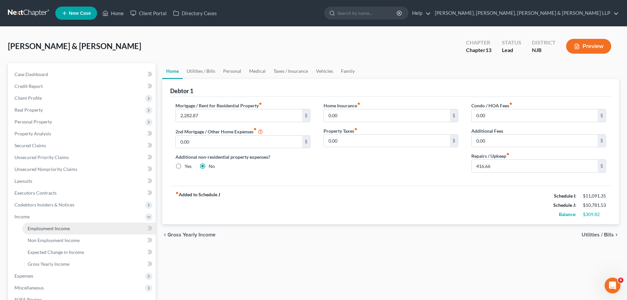
click at [32, 226] on span "Employment Income" at bounding box center [49, 228] width 42 height 6
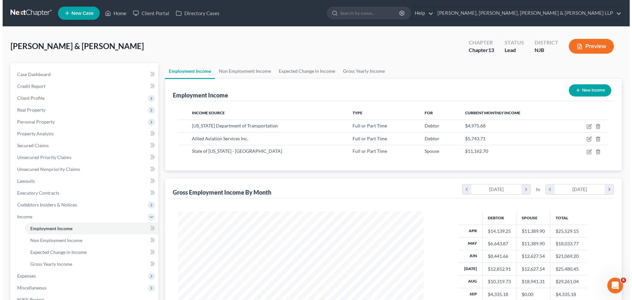
scroll to position [123, 259]
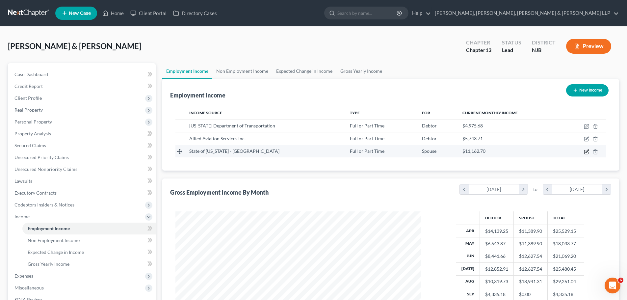
click at [359, 153] on icon "button" at bounding box center [586, 151] width 5 height 5
select select "0"
select select "33"
select select "2"
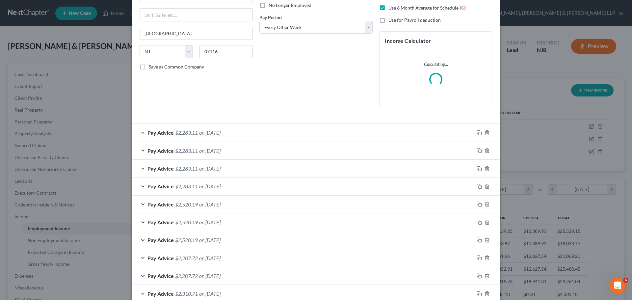
scroll to position [132, 0]
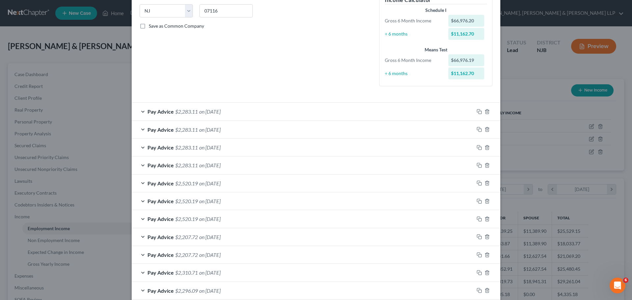
drag, startPoint x: 476, startPoint y: 111, endPoint x: 307, endPoint y: 155, distance: 175.1
click at [359, 111] on icon "button" at bounding box center [478, 111] width 5 height 5
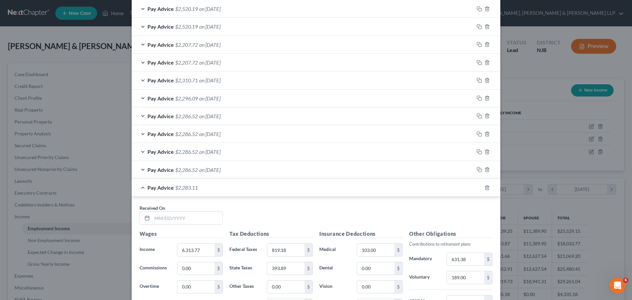
scroll to position [395, 0]
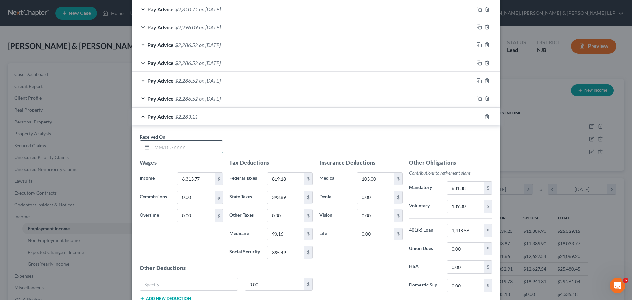
click at [194, 142] on input "text" at bounding box center [187, 146] width 70 height 13
type input "[DATE]"
click at [359, 117] on icon "button" at bounding box center [478, 116] width 5 height 5
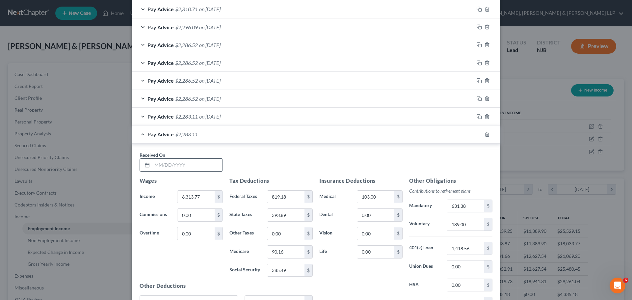
click at [203, 169] on input "text" at bounding box center [187, 165] width 70 height 13
type input "[DATE]"
click at [244, 137] on div "Pay Advice $2,283.11 on [DATE]" at bounding box center [303, 133] width 342 height 17
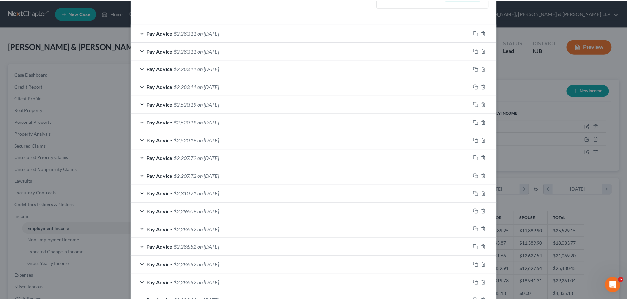
scroll to position [274, 0]
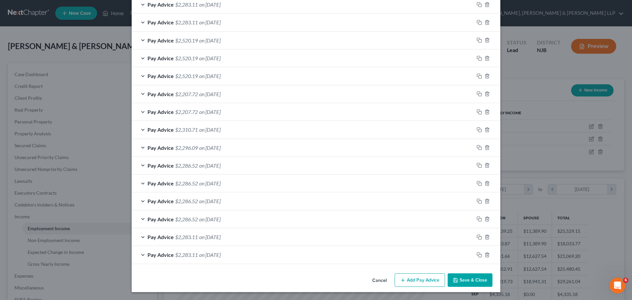
click at [359, 249] on button "Save & Close" at bounding box center [469, 280] width 45 height 14
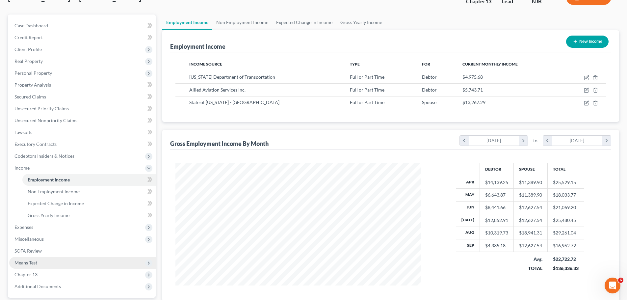
scroll to position [99, 0]
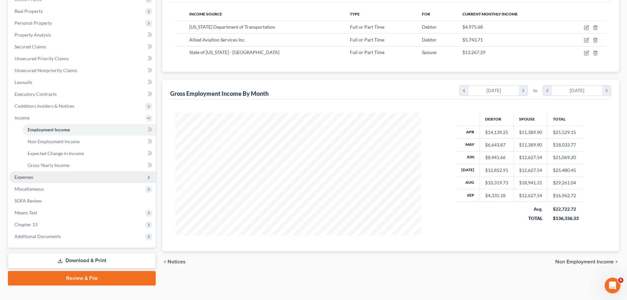
click at [25, 177] on span "Expenses" at bounding box center [23, 177] width 19 height 6
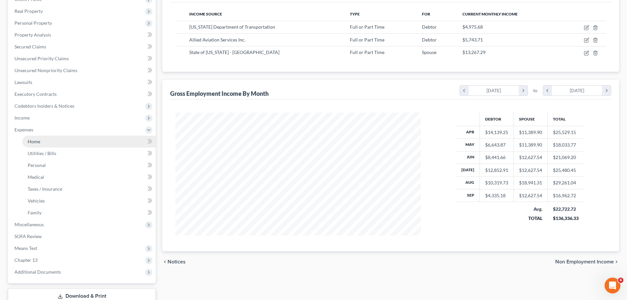
click at [29, 141] on span "Home" at bounding box center [34, 141] width 13 height 6
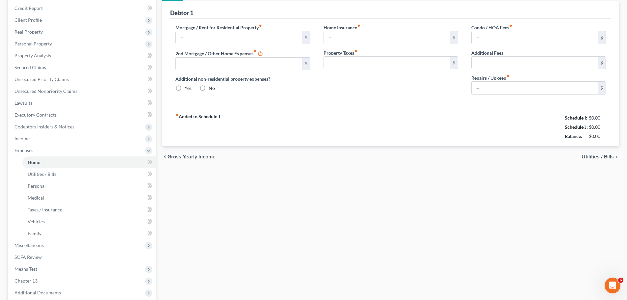
type input "2,282.87"
type input "0.00"
radio input "true"
type input "0.00"
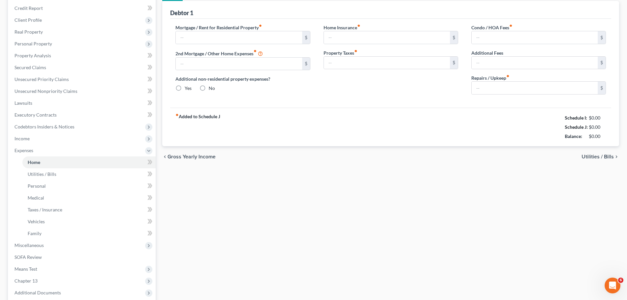
type input "0.00"
type input "416.66"
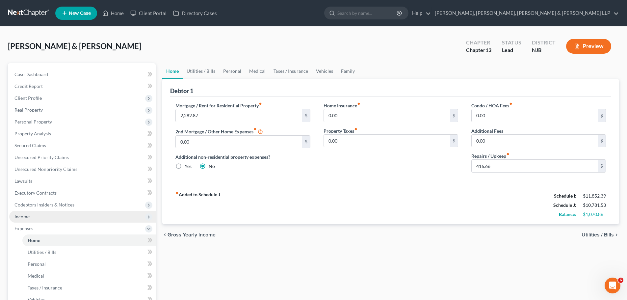
click at [25, 217] on span "Income" at bounding box center [21, 216] width 15 height 6
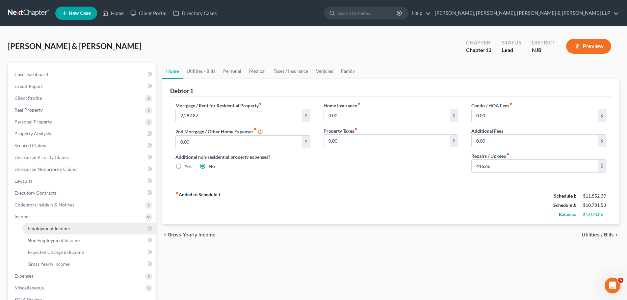
click at [31, 227] on span "Employment Income" at bounding box center [49, 228] width 42 height 6
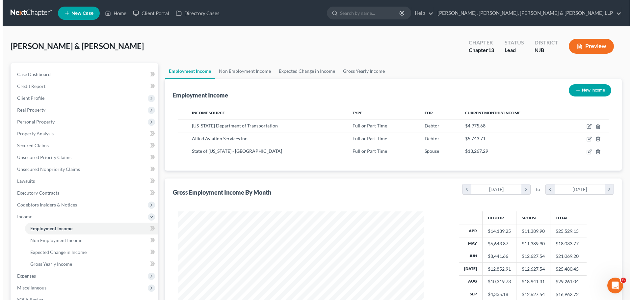
scroll to position [123, 259]
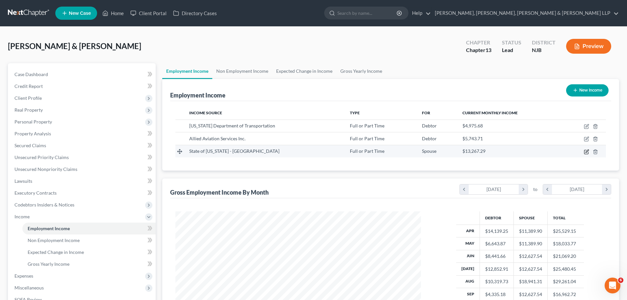
click at [359, 152] on icon "button" at bounding box center [586, 151] width 5 height 5
select select "0"
select select "33"
select select "2"
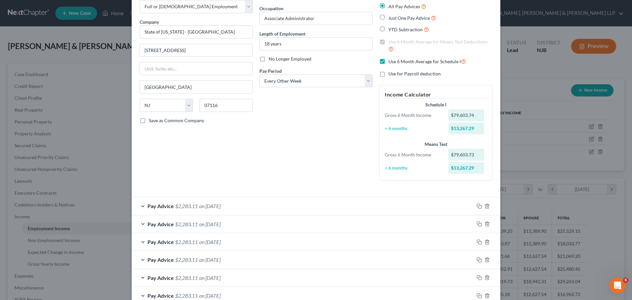
scroll to position [33, 0]
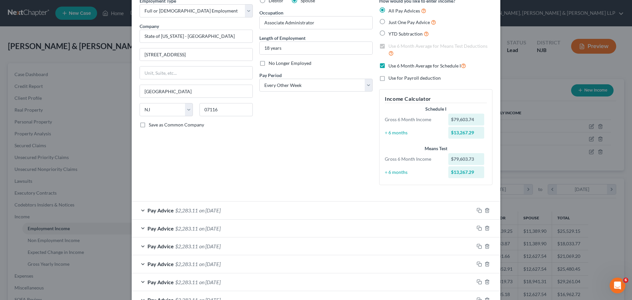
click at [359, 63] on label "Use 6 Month Average for Schedule I" at bounding box center [427, 66] width 78 height 8
click at [359, 63] on input "Use 6 Month Average for Schedule I" at bounding box center [393, 64] width 4 height 4
checkbox input "false"
click at [308, 162] on div "Debtor Spouse Occupation Associate Administrator Length of Employment 18 years …" at bounding box center [316, 93] width 120 height 193
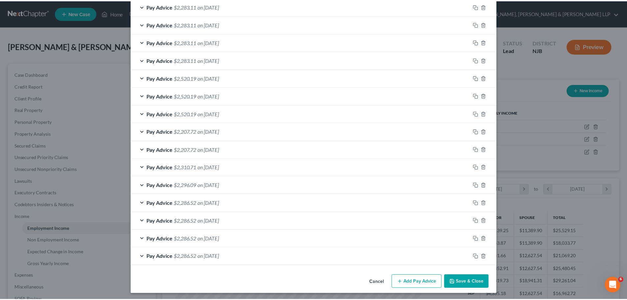
scroll to position [276, 0]
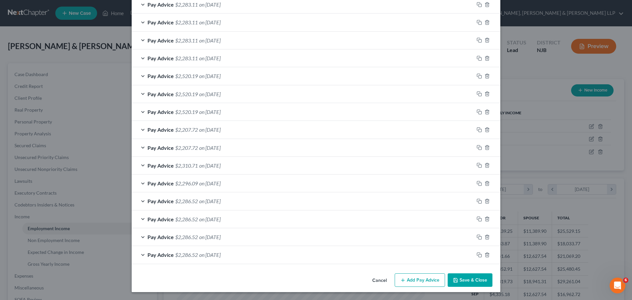
click at [359, 249] on button "Save & Close" at bounding box center [469, 280] width 45 height 14
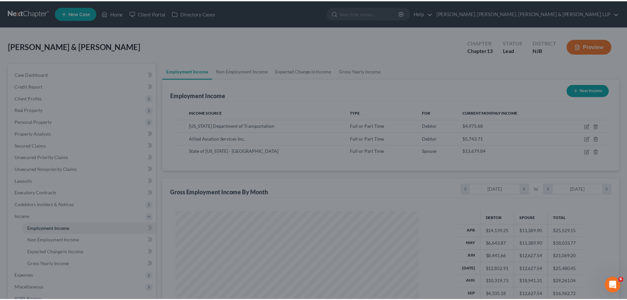
scroll to position [328841, 328705]
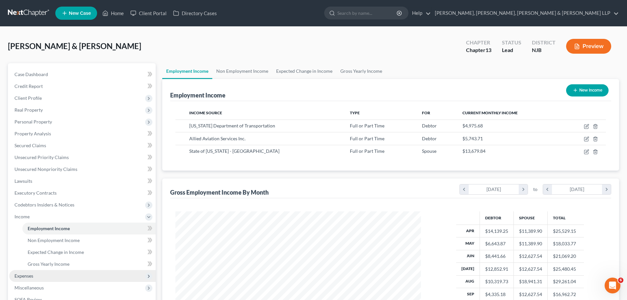
click at [28, 249] on span "Expenses" at bounding box center [23, 276] width 19 height 6
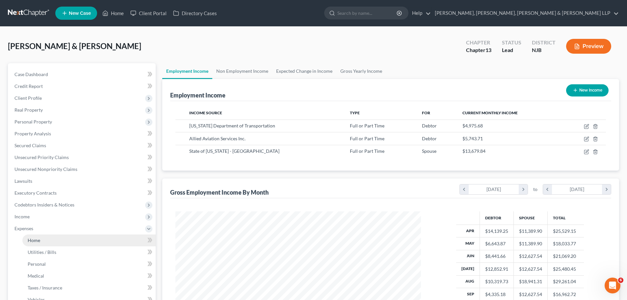
click at [33, 243] on link "Home" at bounding box center [88, 240] width 133 height 12
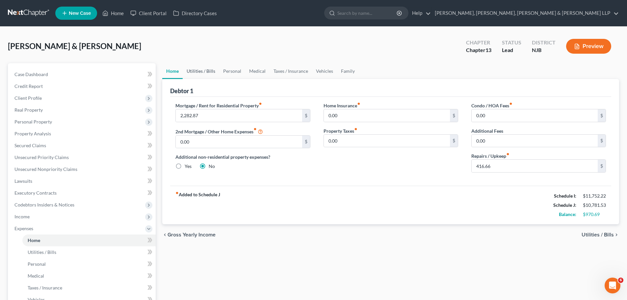
click at [207, 70] on link "Utilities / Bills" at bounding box center [201, 71] width 37 height 16
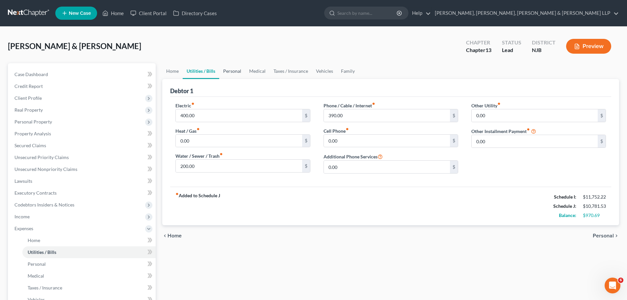
click at [227, 72] on link "Personal" at bounding box center [232, 71] width 26 height 16
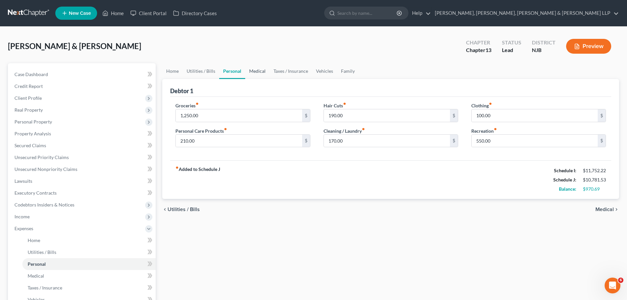
click at [255, 70] on link "Medical" at bounding box center [257, 71] width 24 height 16
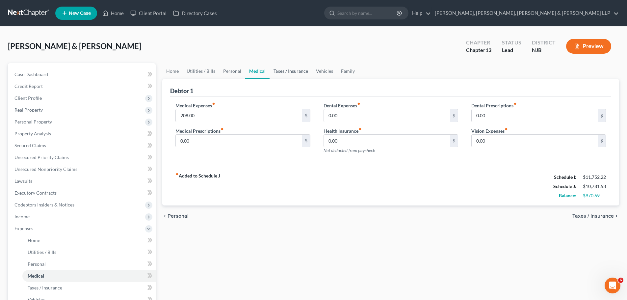
click at [279, 69] on link "Taxes / Insurance" at bounding box center [290, 71] width 42 height 16
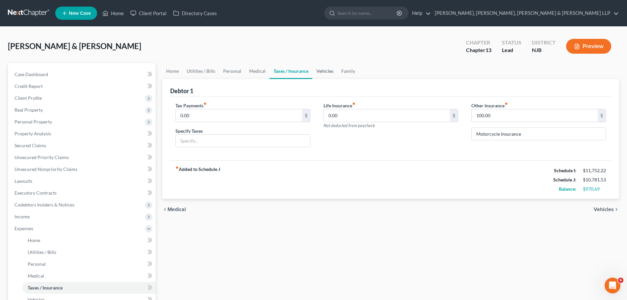
drag, startPoint x: 322, startPoint y: 70, endPoint x: 332, endPoint y: 71, distance: 9.6
click at [323, 70] on link "Vehicles" at bounding box center [324, 71] width 25 height 16
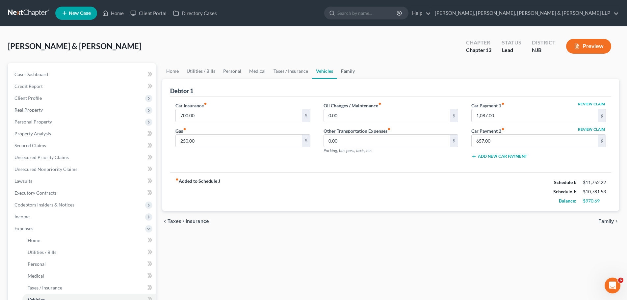
click at [344, 71] on link "Family" at bounding box center [348, 71] width 22 height 16
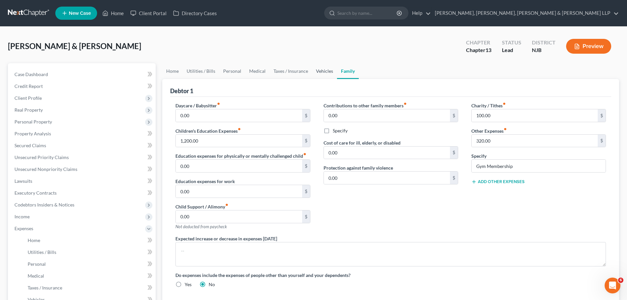
click at [323, 72] on link "Vehicles" at bounding box center [324, 71] width 25 height 16
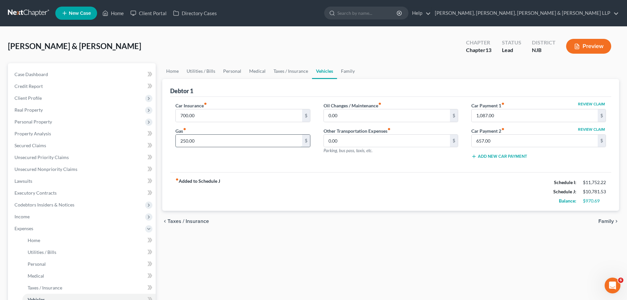
click at [203, 140] on input "250.00" at bounding box center [239, 141] width 126 height 13
click at [220, 156] on div "Car Insurance fiber_manual_record 700.00 $ Gas fiber_manual_record 550 $" at bounding box center [243, 133] width 148 height 63
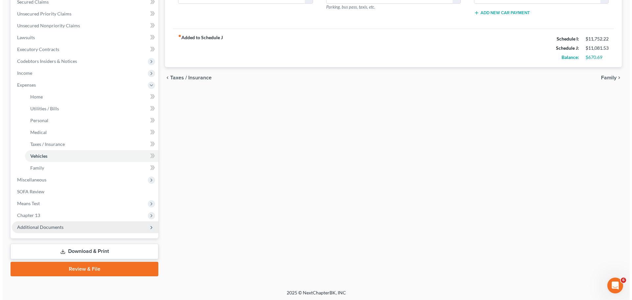
scroll to position [145, 0]
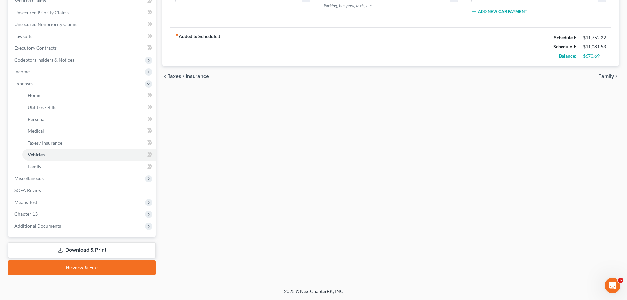
click at [87, 249] on link "Download & Print" at bounding box center [82, 249] width 148 height 15
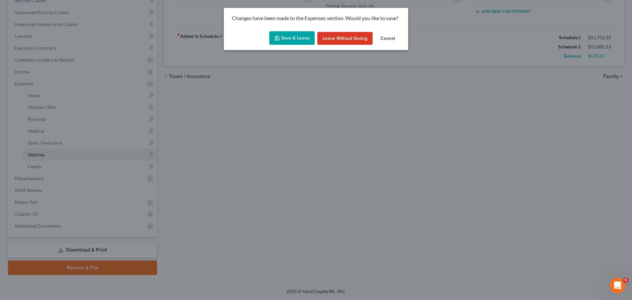
click at [279, 42] on button "Save & Leave" at bounding box center [291, 38] width 45 height 14
type input "550.00"
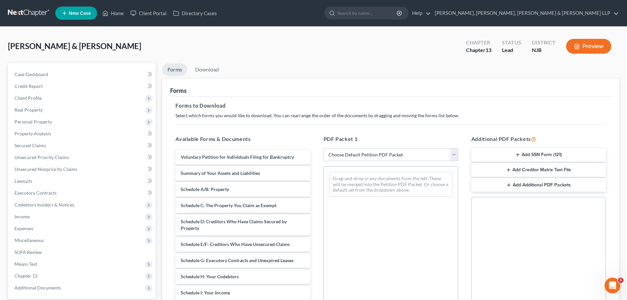
click at [354, 156] on select "Choose Default Petition PDF Packet Complete Bankruptcy Petition (all forms and …" at bounding box center [390, 154] width 135 height 13
select select "0"
click at [323, 148] on select "Choose Default Petition PDF Packet Complete Bankruptcy Petition (all forms and …" at bounding box center [390, 154] width 135 height 13
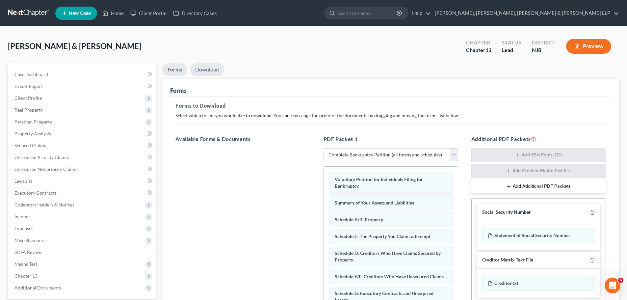
click at [210, 72] on link "Download" at bounding box center [207, 69] width 34 height 13
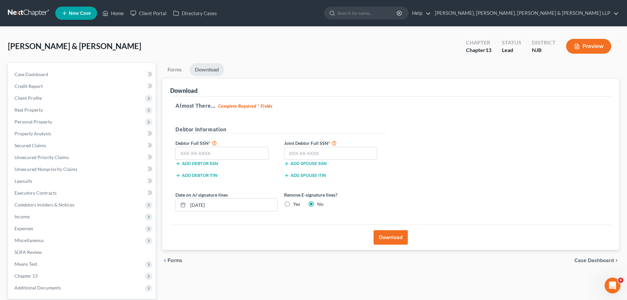
click at [293, 205] on label "Yes" at bounding box center [296, 204] width 7 height 7
click at [296, 205] on input "Yes" at bounding box center [298, 203] width 4 height 4
radio input "true"
radio input "false"
click at [309, 152] on input "text" at bounding box center [330, 153] width 93 height 13
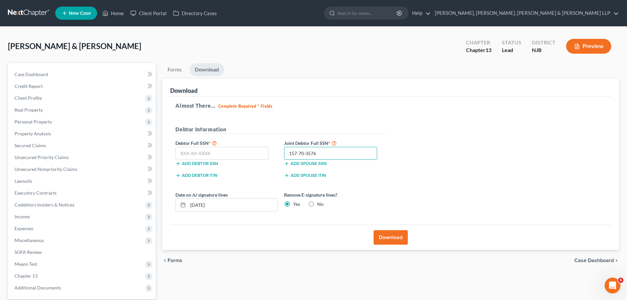
type input "157-70-3576"
click at [226, 154] on input "text" at bounding box center [221, 153] width 93 height 13
type input "152-62-2516"
click at [359, 238] on button "Download" at bounding box center [390, 237] width 34 height 14
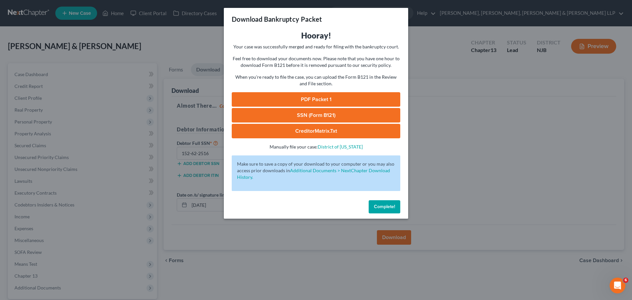
drag, startPoint x: 273, startPoint y: 98, endPoint x: 275, endPoint y: 107, distance: 8.8
click at [273, 98] on link "PDF Packet 1" at bounding box center [316, 99] width 168 height 14
click at [284, 115] on link "SSN (Form B121)" at bounding box center [316, 115] width 168 height 14
drag, startPoint x: 387, startPoint y: 209, endPoint x: 454, endPoint y: 151, distance: 88.6
click at [359, 209] on span "Complete!" at bounding box center [384, 207] width 21 height 6
